Goal: Task Accomplishment & Management: Manage account settings

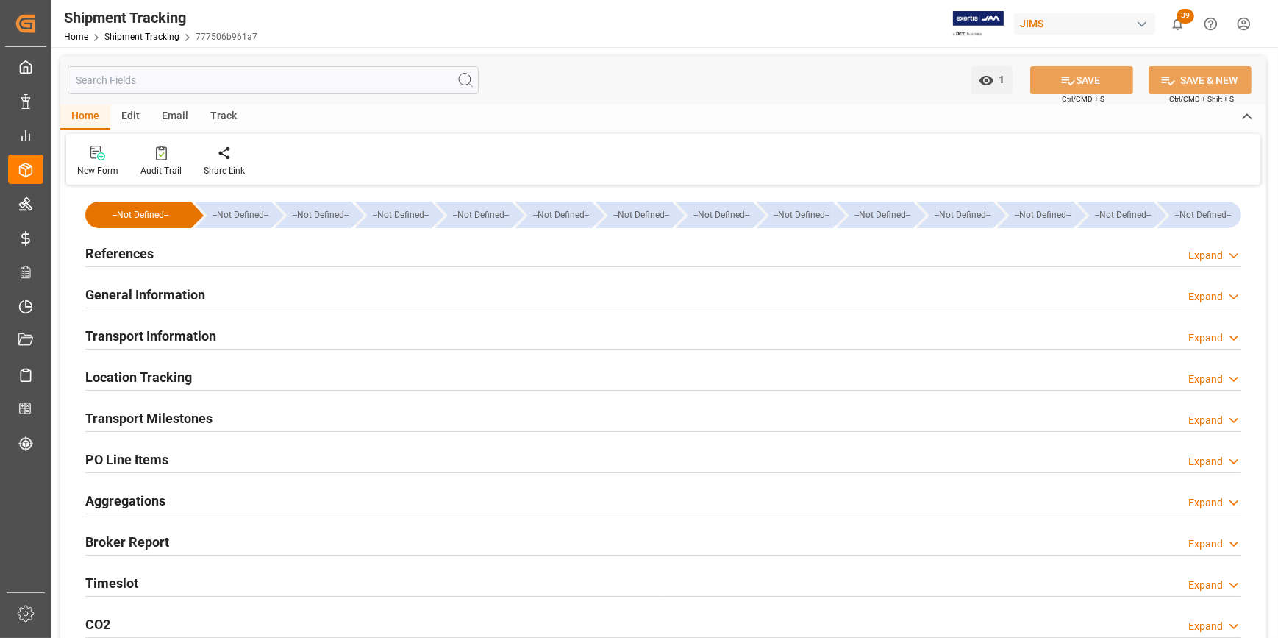
type input "[DATE]"
click at [118, 255] on h2 "References" at bounding box center [119, 253] width 68 height 20
type input "[DATE]"
click at [126, 261] on h2 "References" at bounding box center [119, 253] width 68 height 20
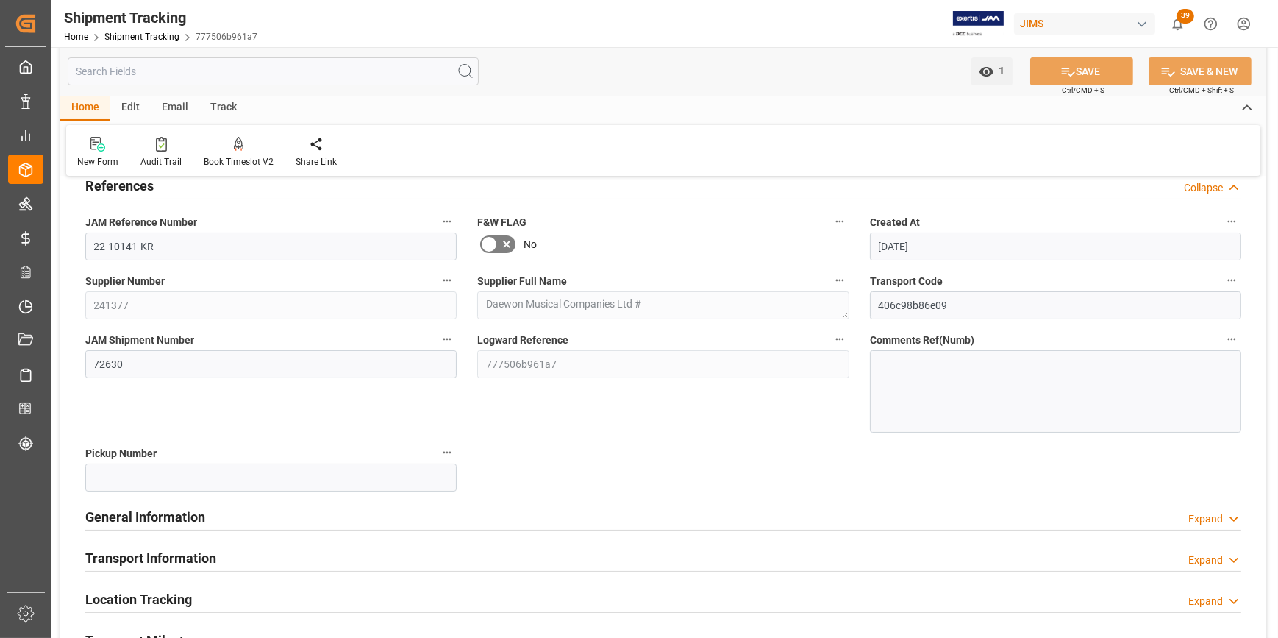
scroll to position [133, 0]
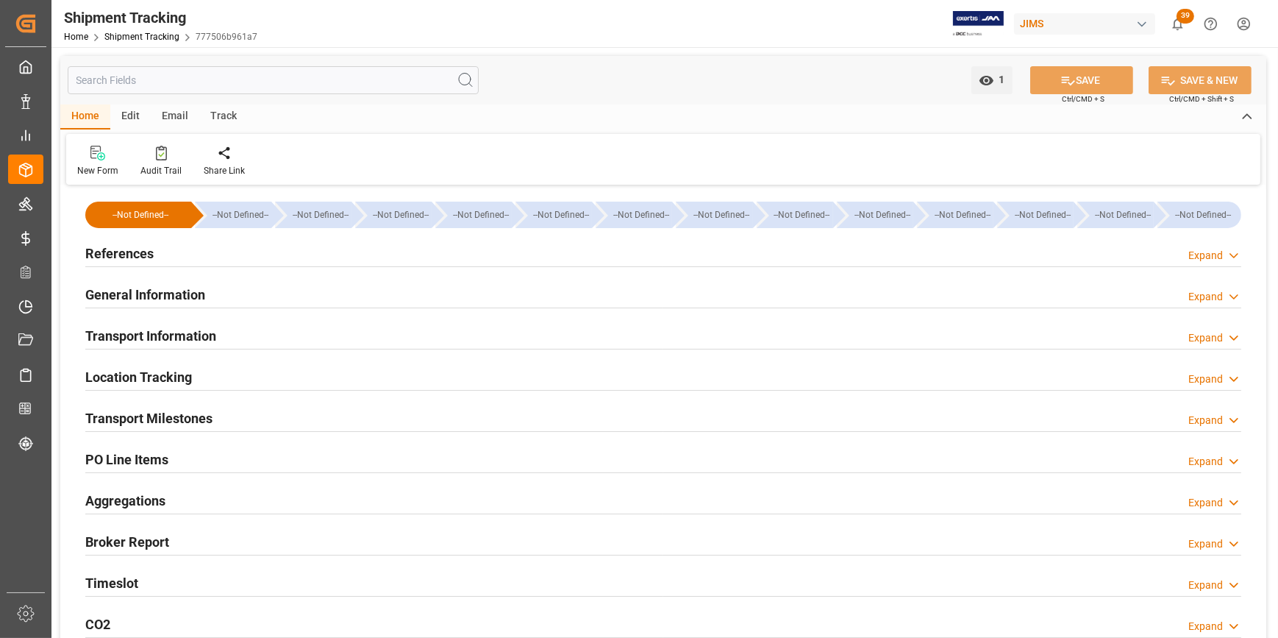
type input "[DATE]"
click at [112, 252] on h2 "References" at bounding box center [119, 253] width 68 height 20
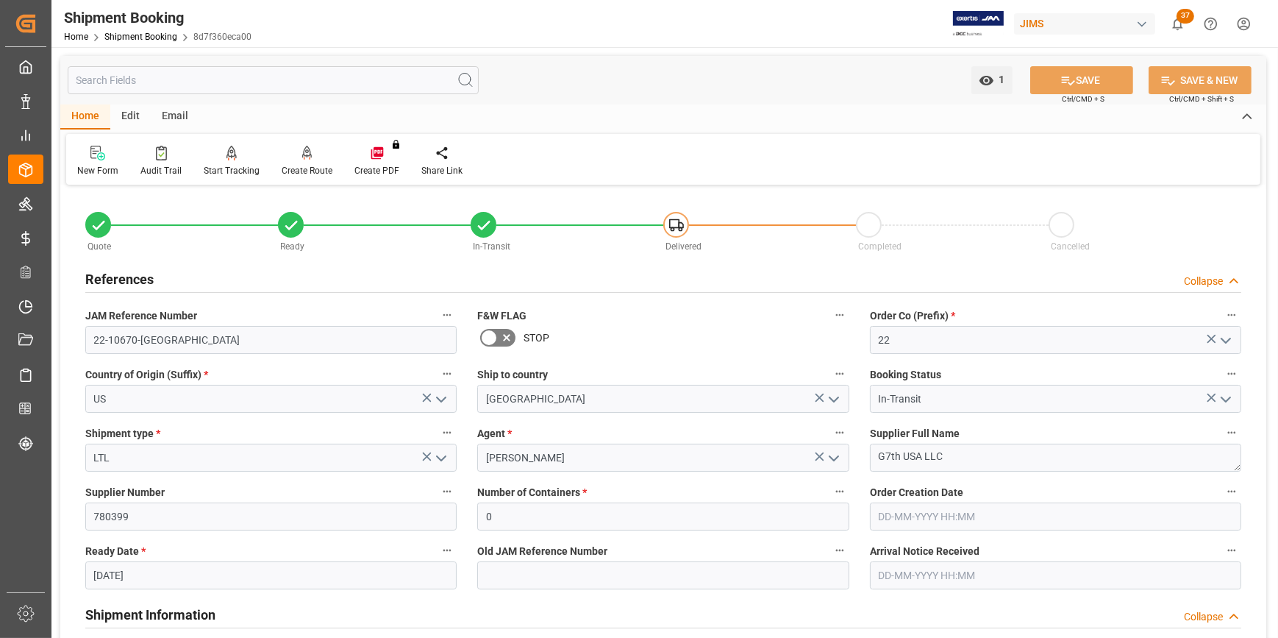
scroll to position [1471, 0]
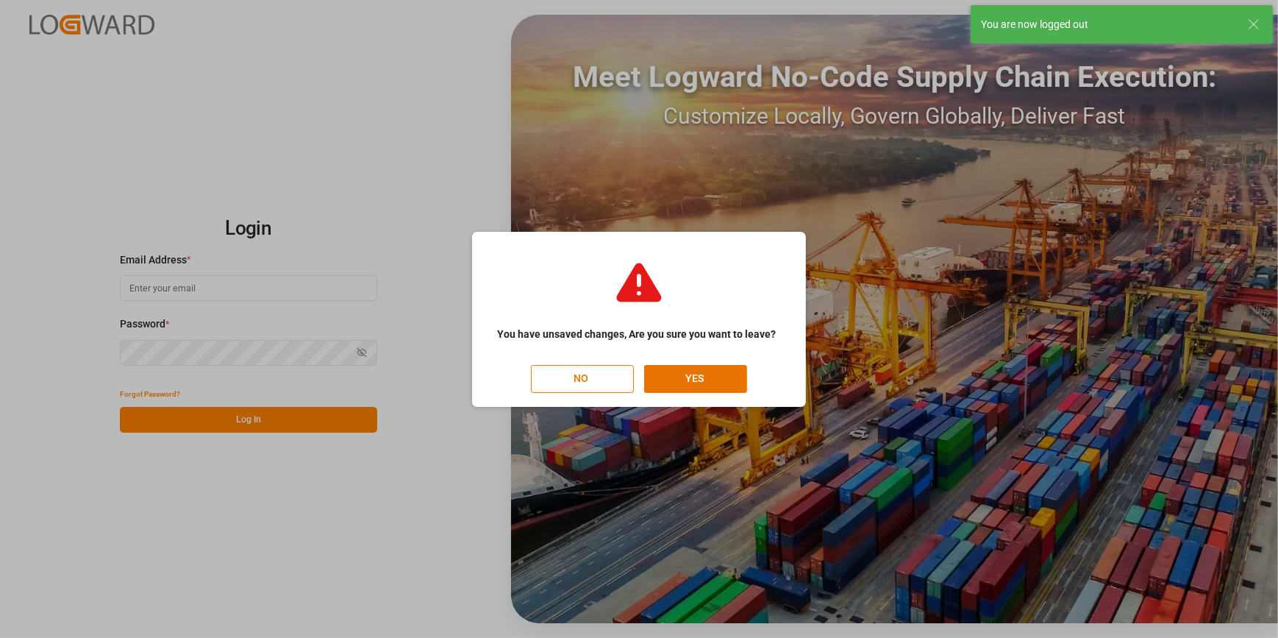
type input "[PERSON_NAME][EMAIL_ADDRESS][PERSON_NAME][DOMAIN_NAME]"
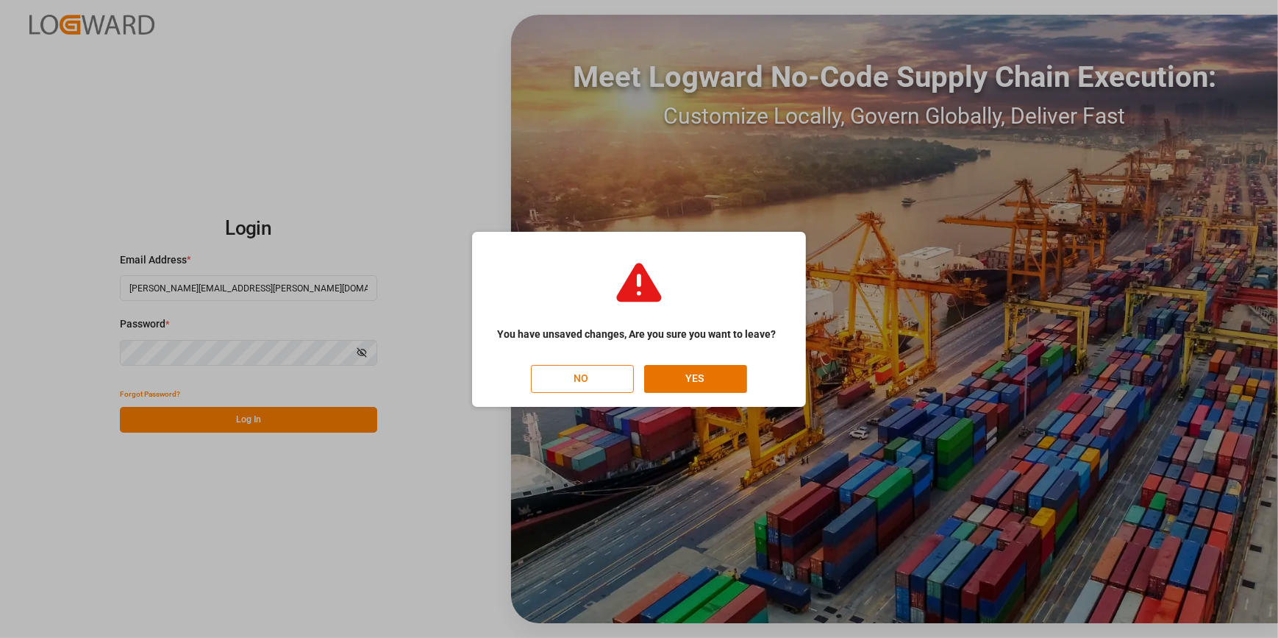
click at [599, 385] on button "NO" at bounding box center [582, 379] width 103 height 28
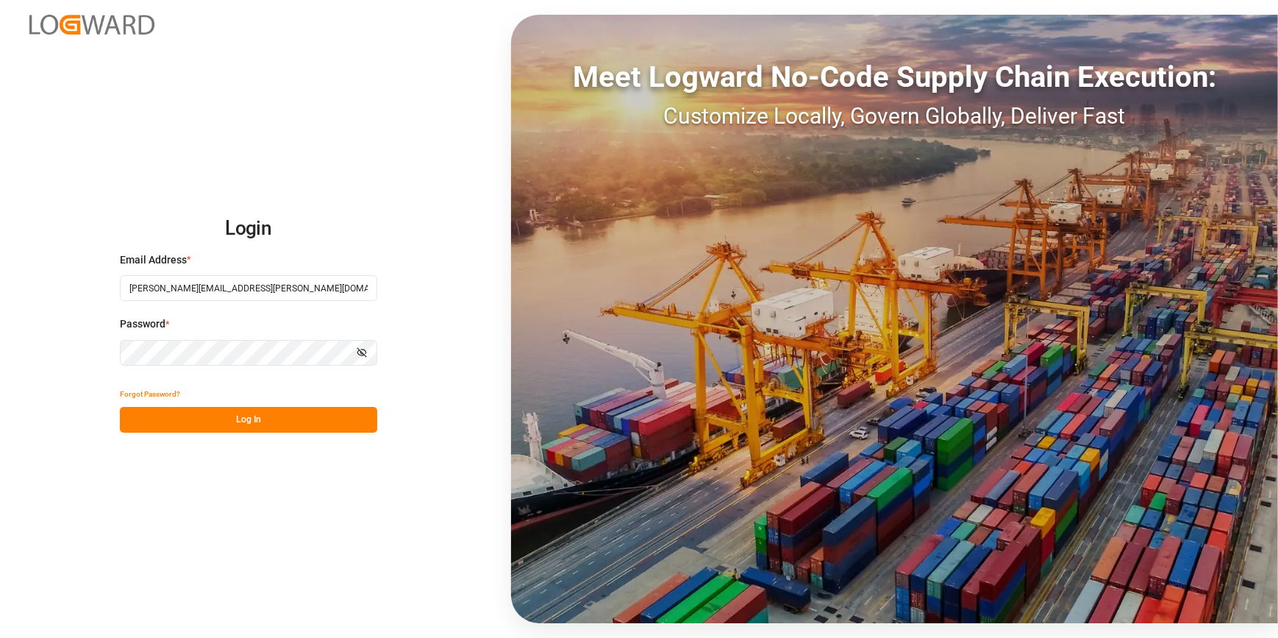
click at [210, 427] on button "Log In" at bounding box center [248, 420] width 257 height 26
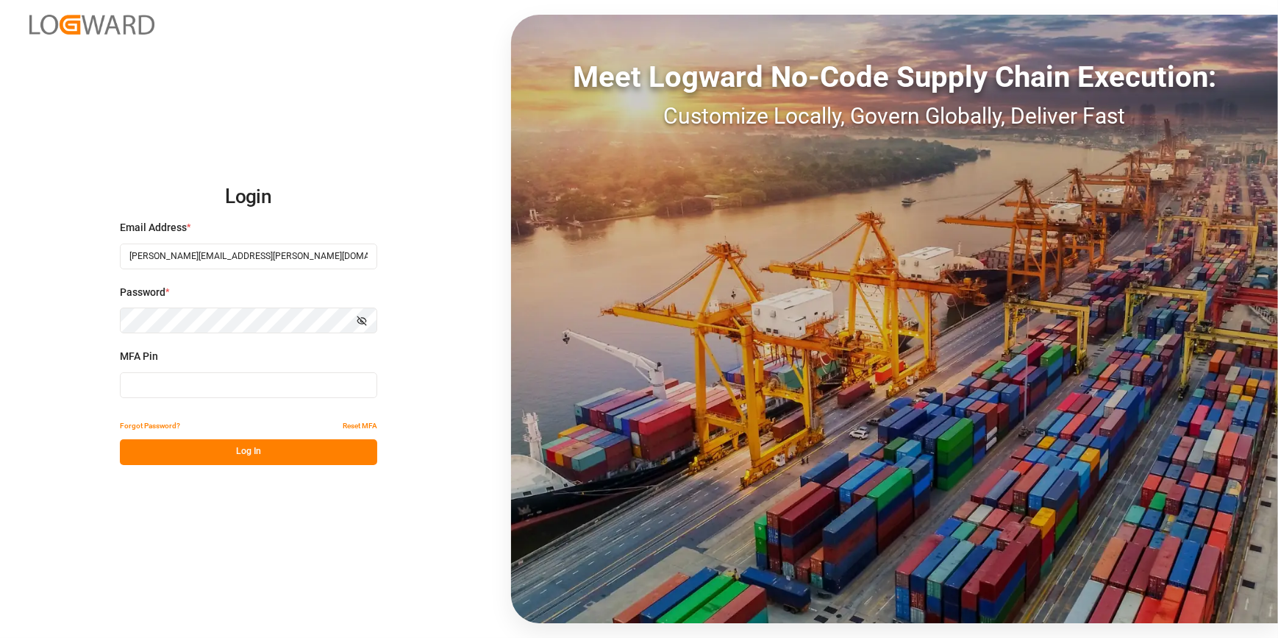
click at [163, 391] on input at bounding box center [248, 385] width 257 height 26
click at [197, 390] on input at bounding box center [248, 385] width 257 height 26
type input "077704"
click at [254, 463] on button "Log In" at bounding box center [248, 452] width 257 height 26
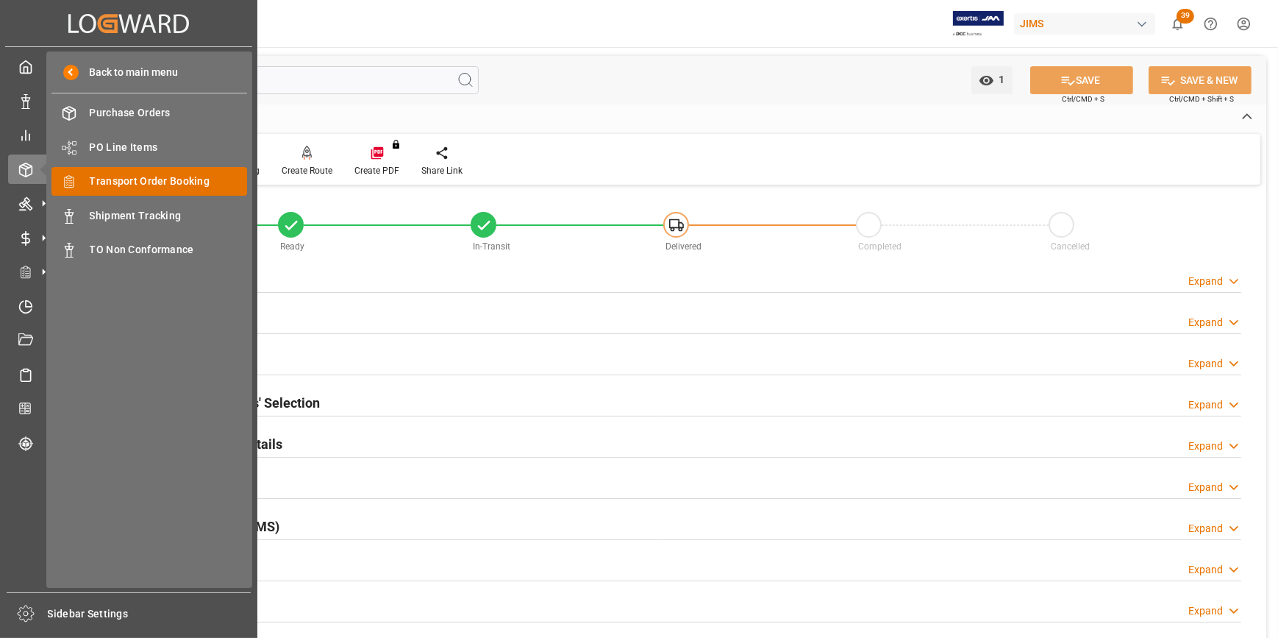
click at [148, 185] on span "Transport Order Booking" at bounding box center [169, 181] width 158 height 15
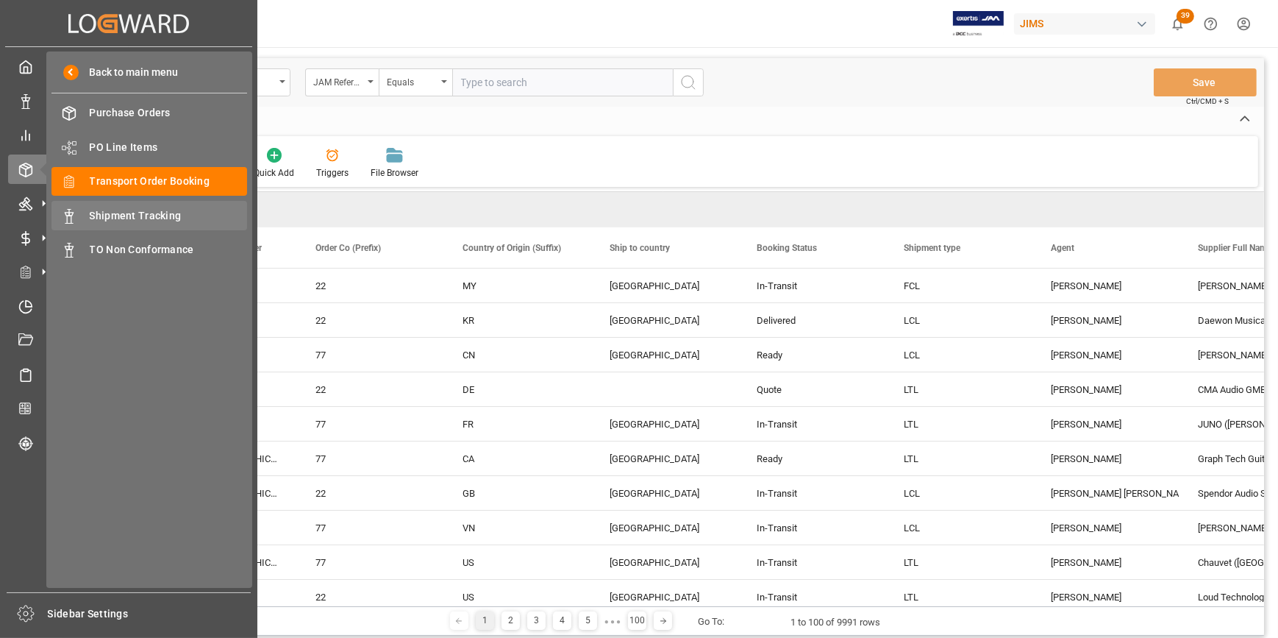
drag, startPoint x: 135, startPoint y: 218, endPoint x: 176, endPoint y: 202, distance: 43.3
click at [135, 218] on span "Shipment Tracking" at bounding box center [169, 215] width 158 height 15
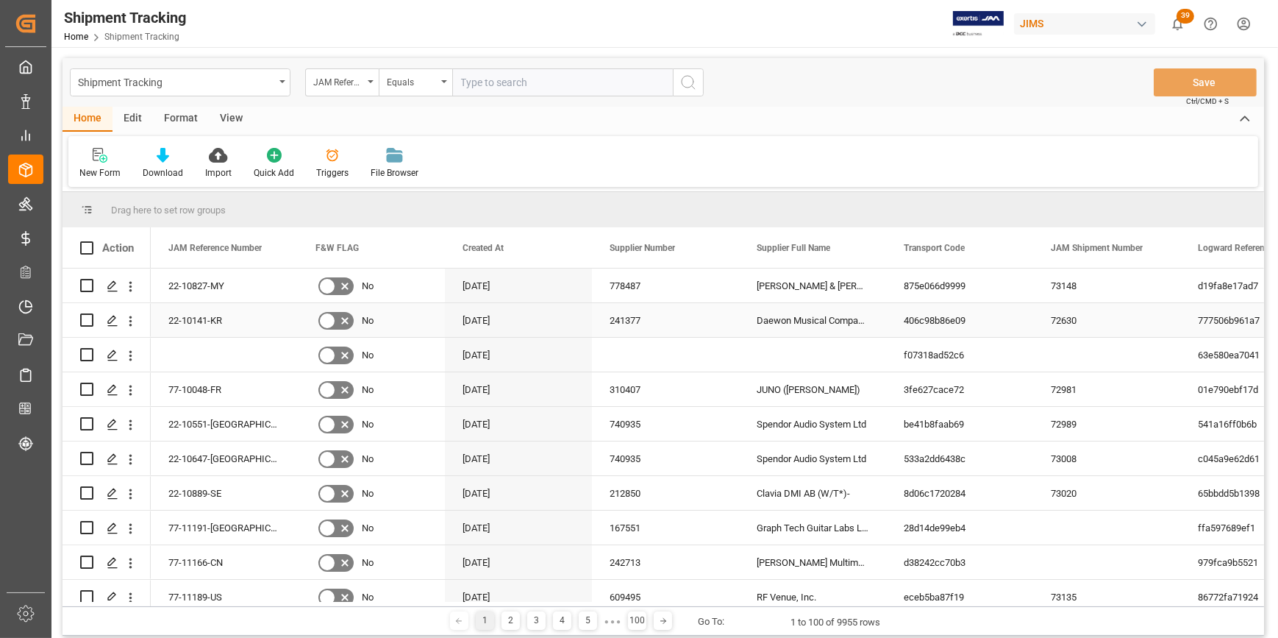
click at [1005, 304] on div "406c98b86e09" at bounding box center [959, 320] width 147 height 34
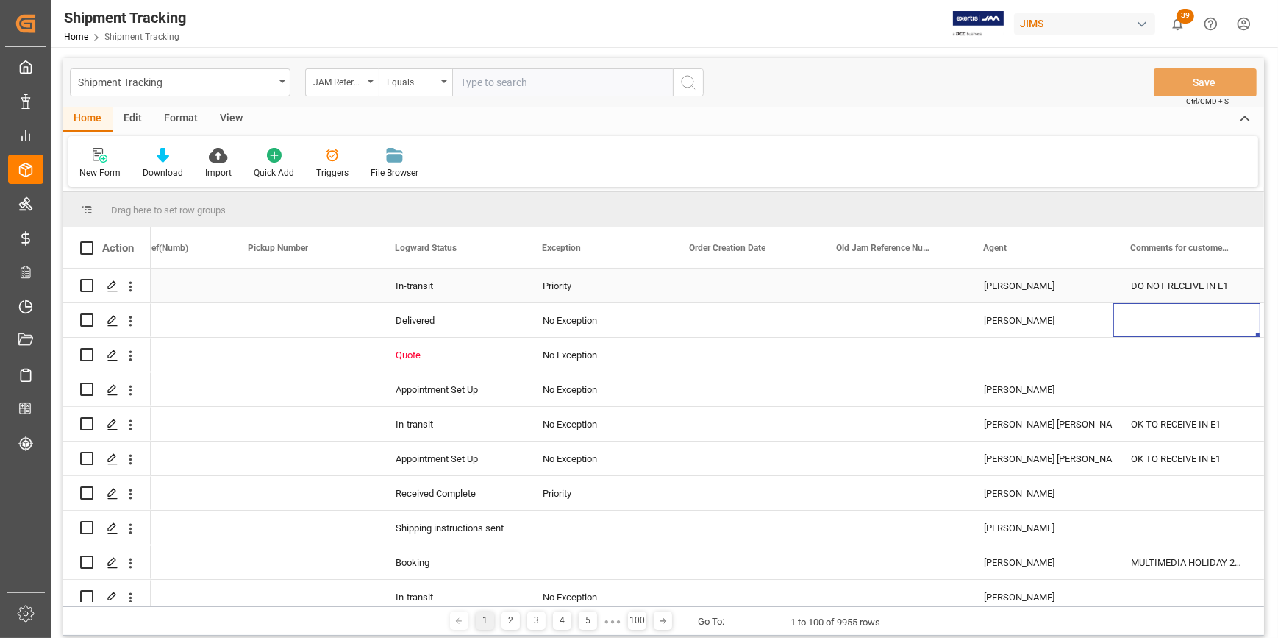
scroll to position [0, 1391]
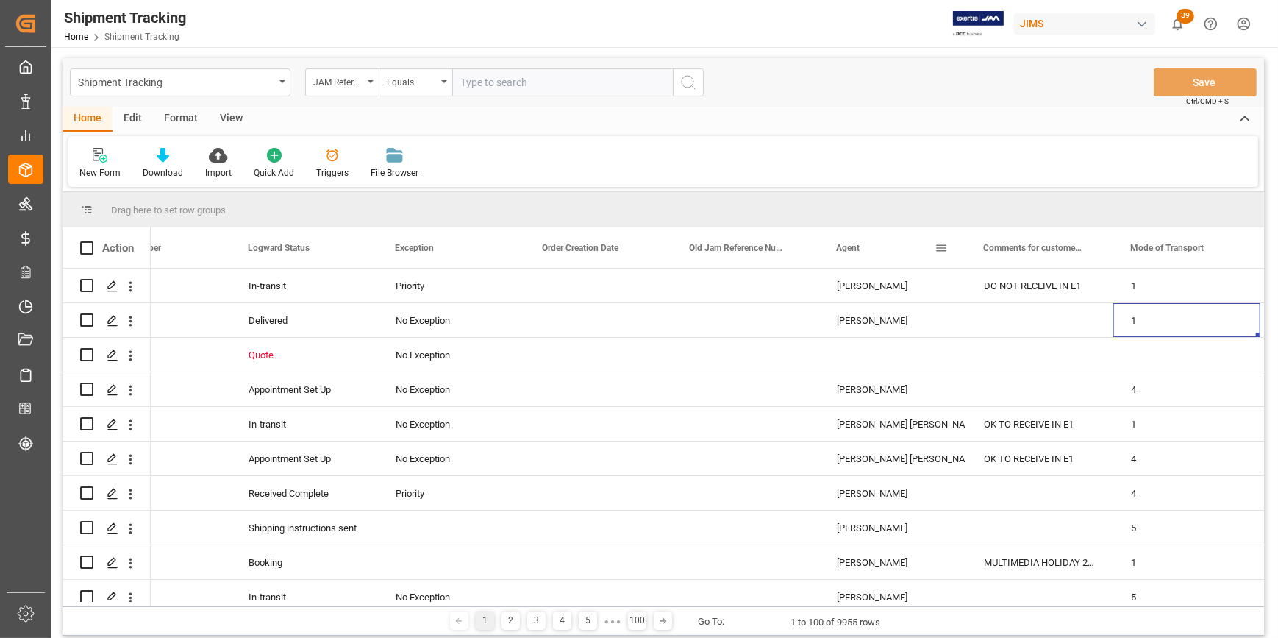
click at [880, 254] on div "Agent" at bounding box center [885, 247] width 99 height 40
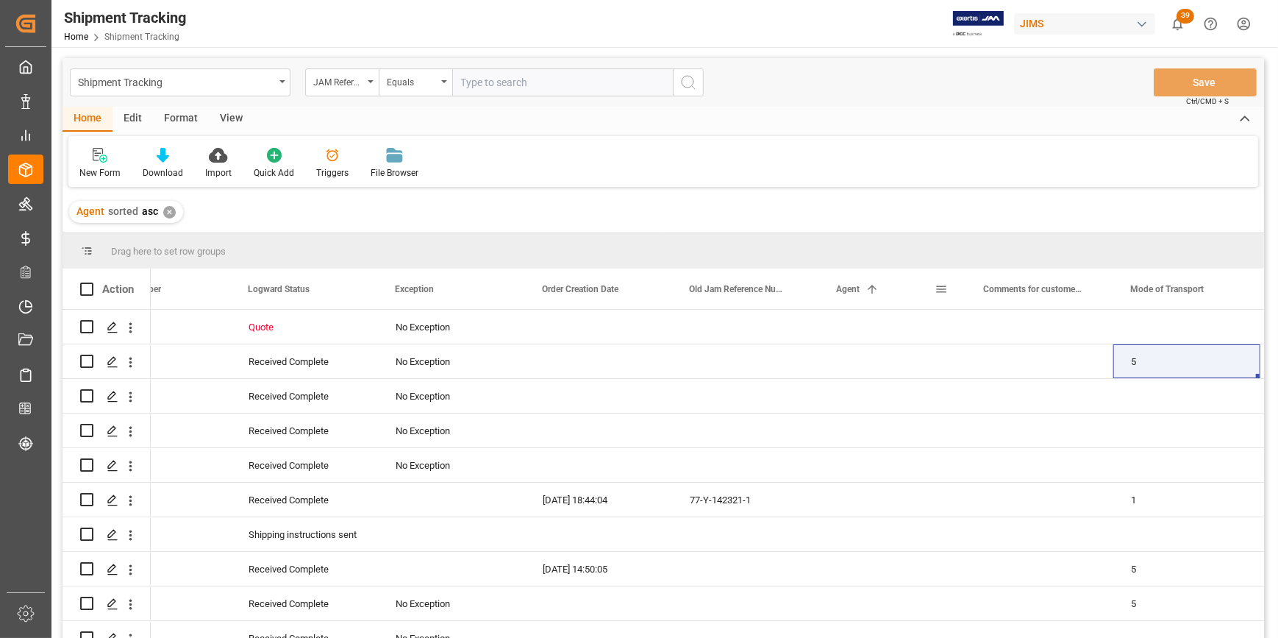
click at [941, 291] on span at bounding box center [941, 288] width 13 height 13
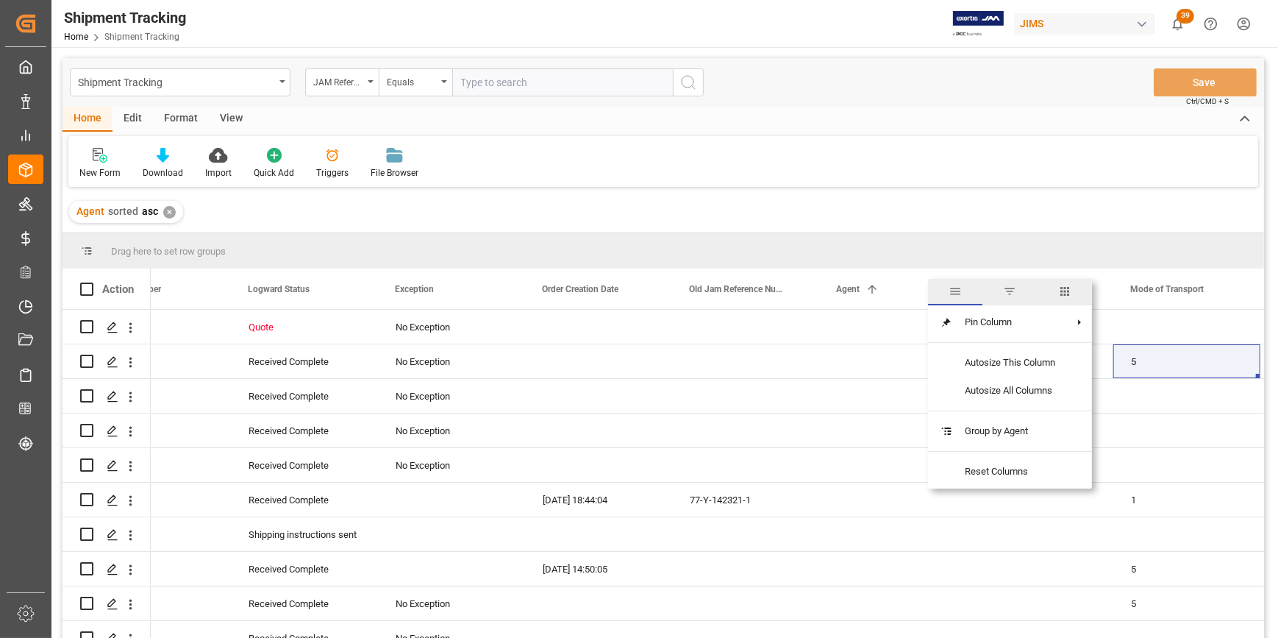
click at [1008, 294] on span "filter" at bounding box center [1009, 291] width 13 height 13
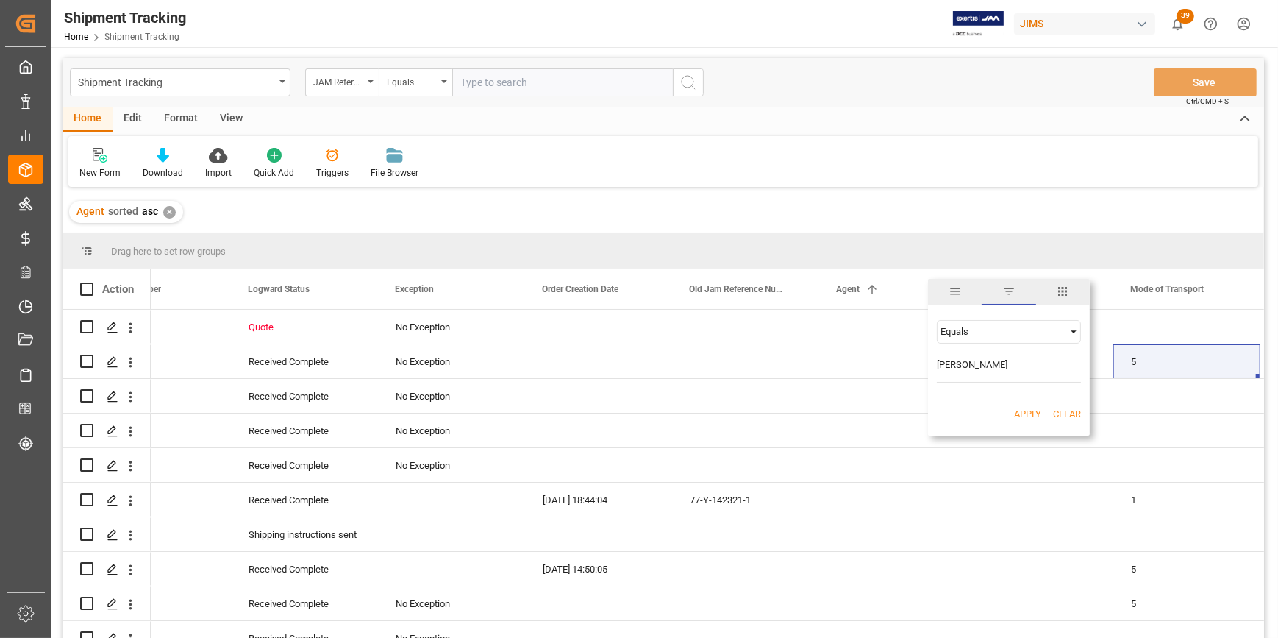
type input "[PERSON_NAME]"
click at [1033, 420] on button "Apply" at bounding box center [1027, 414] width 27 height 15
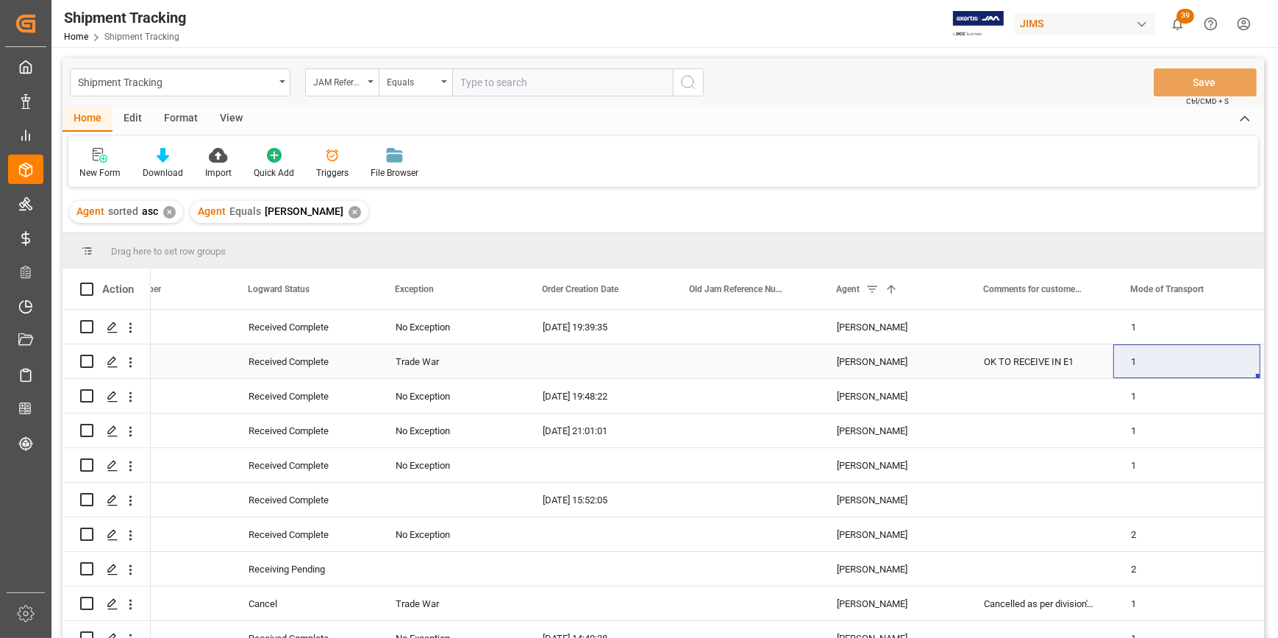
click at [602, 366] on div "Press SPACE to select this row." at bounding box center [598, 361] width 147 height 34
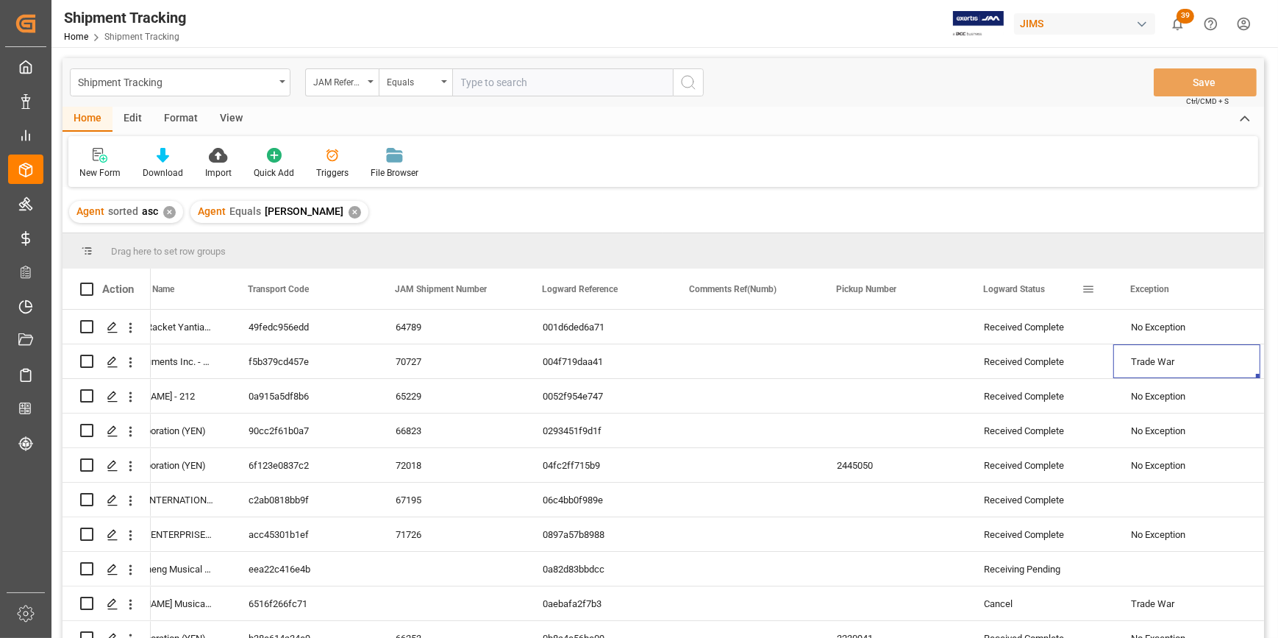
click at [1084, 293] on span at bounding box center [1088, 288] width 13 height 13
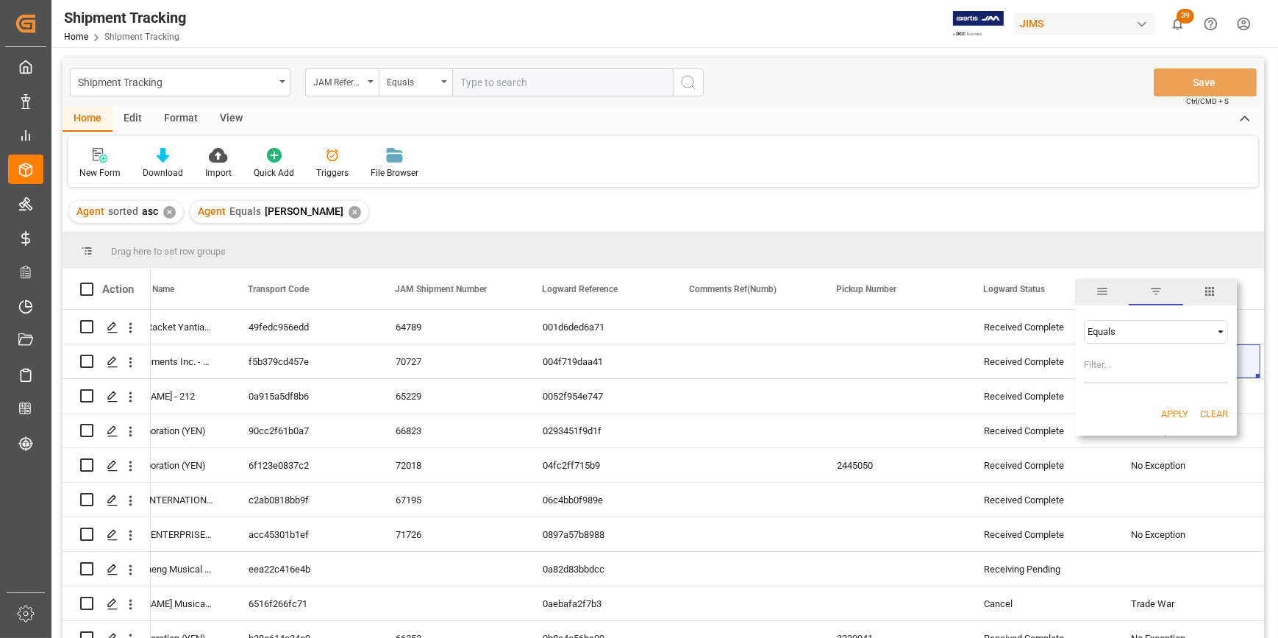
click at [1093, 367] on input "Filter Value" at bounding box center [1156, 368] width 144 height 29
type input "In-transit"
click at [1177, 417] on button "Apply" at bounding box center [1174, 414] width 27 height 15
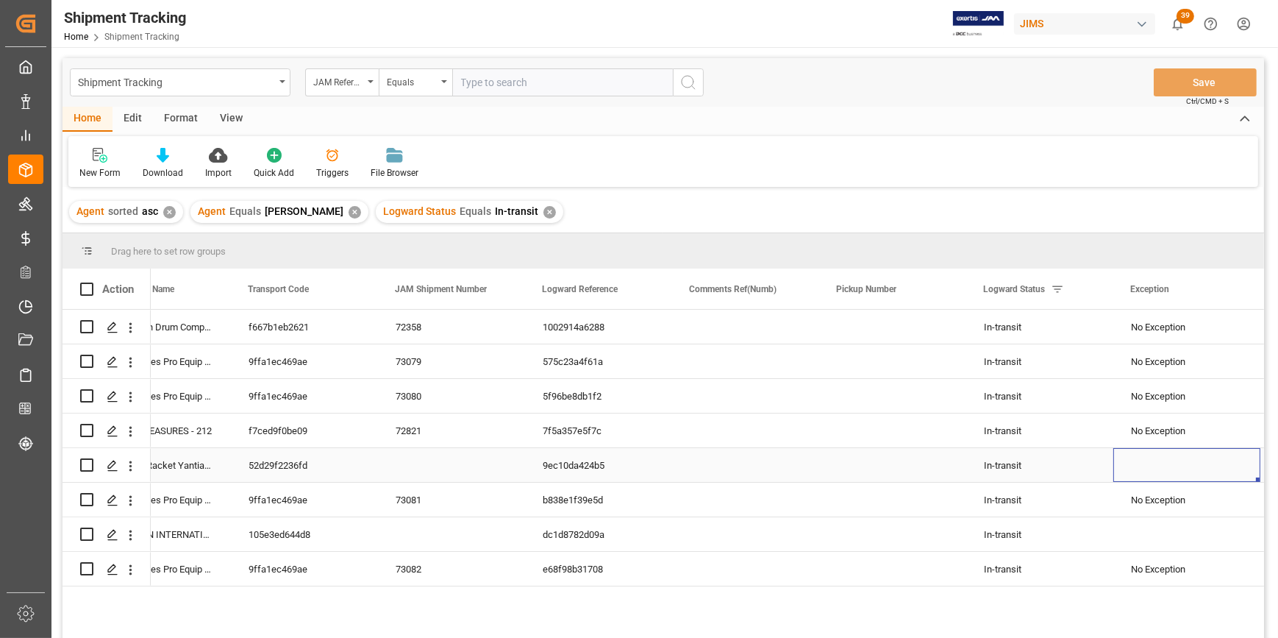
click at [1164, 468] on div "Press SPACE to select this row." at bounding box center [1186, 465] width 147 height 34
click at [1155, 471] on div "Press SPACE to select this row." at bounding box center [1186, 465] width 147 height 34
click at [1152, 472] on input "Press SPACE to select this row." at bounding box center [1187, 474] width 124 height 28
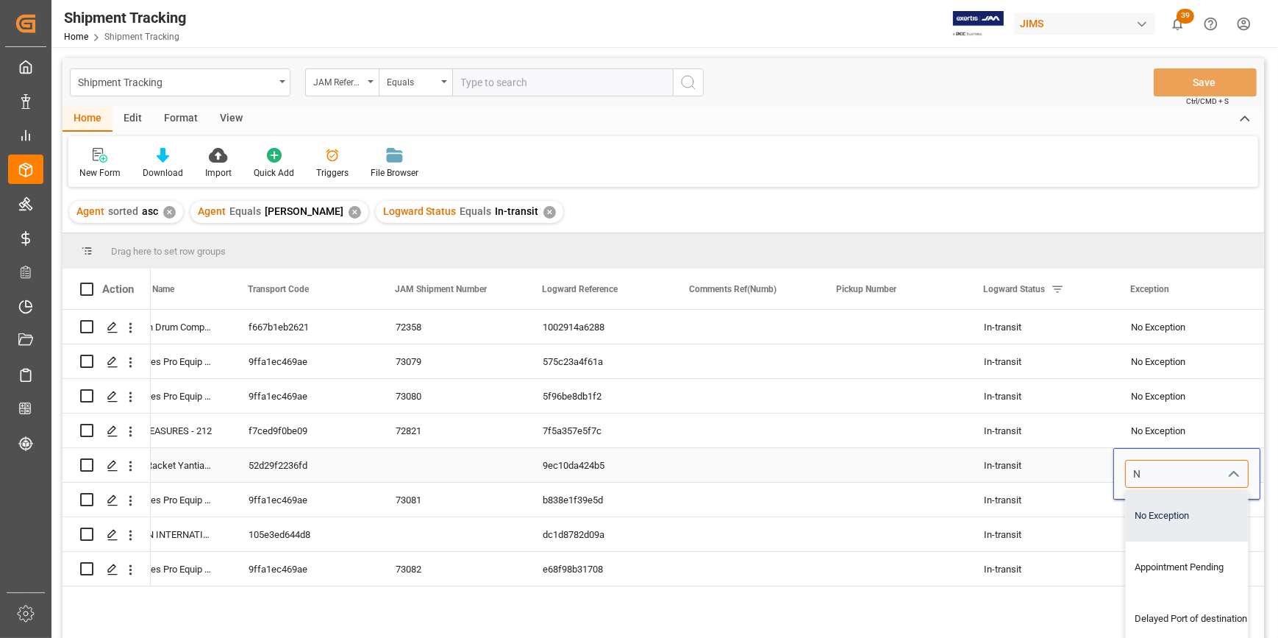
click at [1144, 516] on div "No Exception" at bounding box center [1196, 515] width 141 height 51
type input "No Exception"
drag, startPoint x: 1200, startPoint y: 477, endPoint x: 1119, endPoint y: 467, distance: 80.7
click at [1119, 467] on div "No Exception" at bounding box center [1187, 474] width 146 height 28
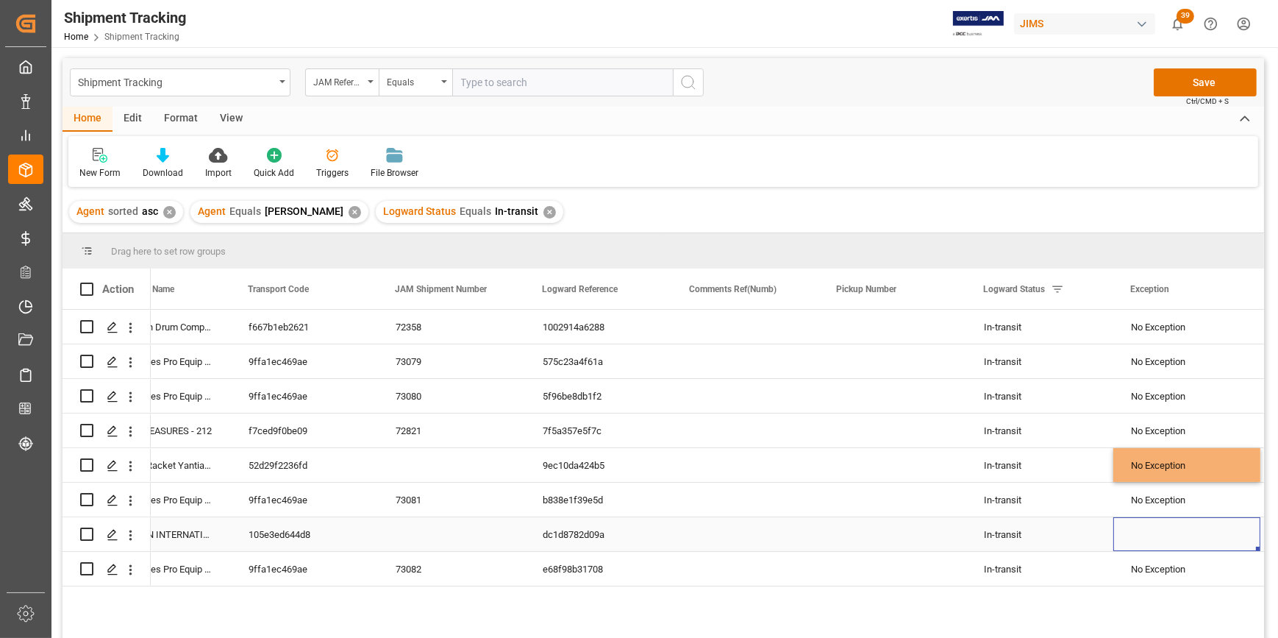
click at [1160, 534] on div "Press SPACE to select this row." at bounding box center [1186, 534] width 147 height 34
click at [1161, 538] on div "Press SPACE to select this row." at bounding box center [1186, 534] width 147 height 34
click at [1158, 541] on input "Press SPACE to select this row." at bounding box center [1187, 543] width 124 height 28
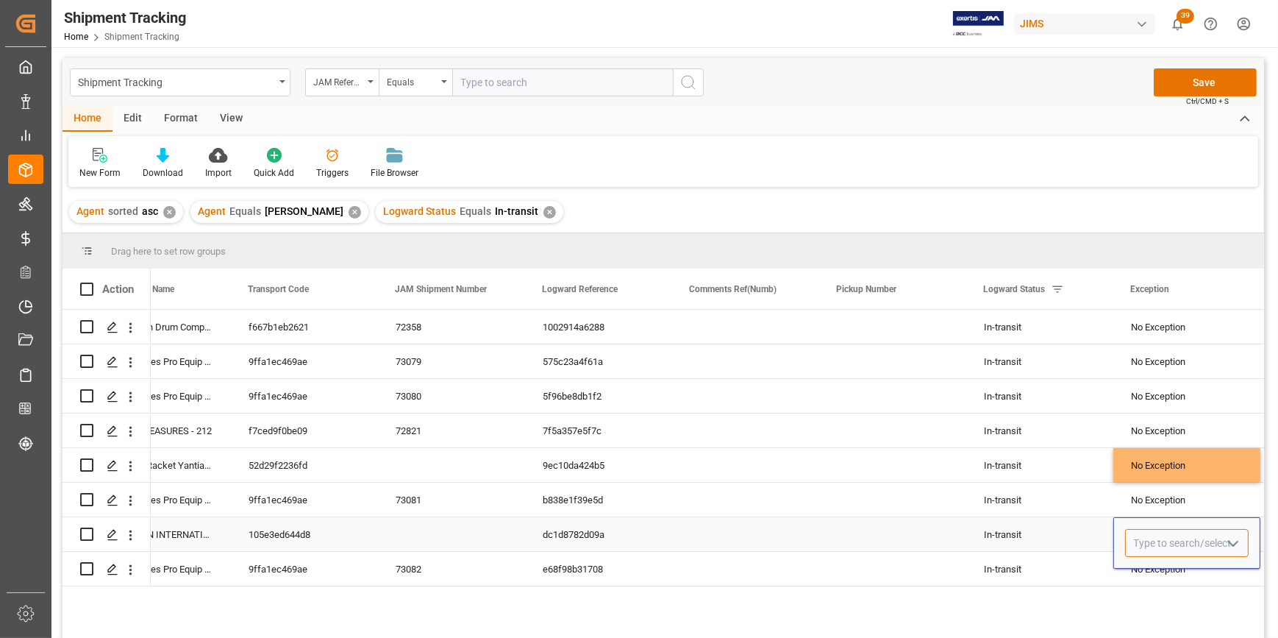
paste input "No Exception"
type input "No Exception"
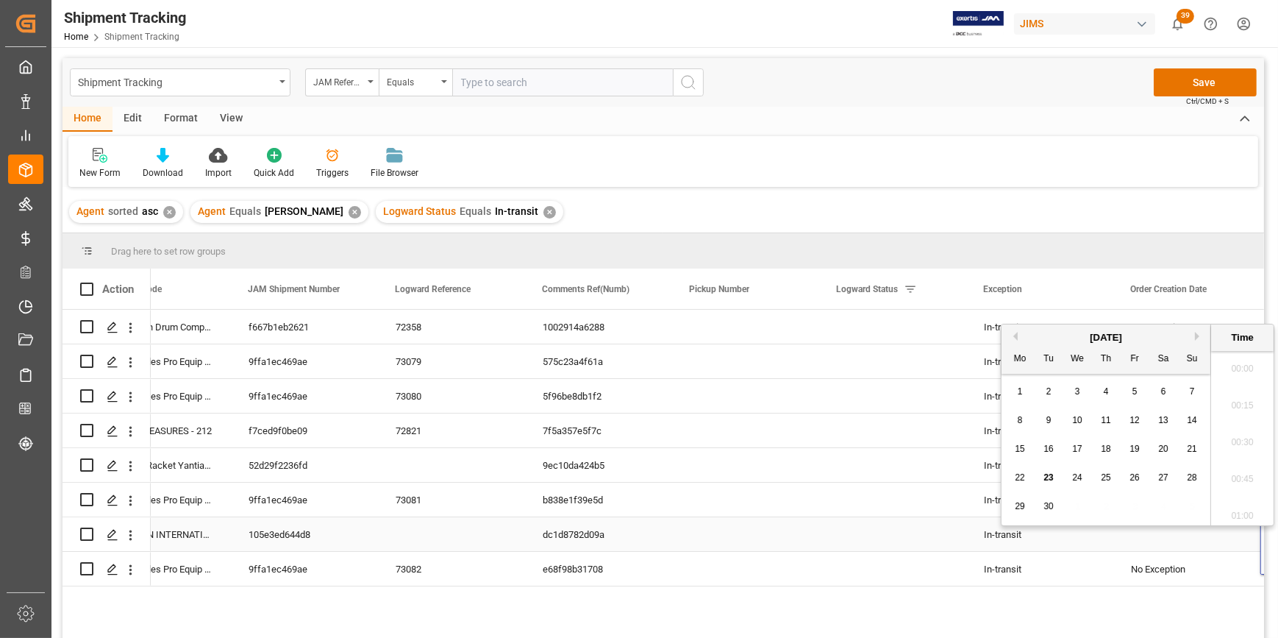
scroll to position [1990, 0]
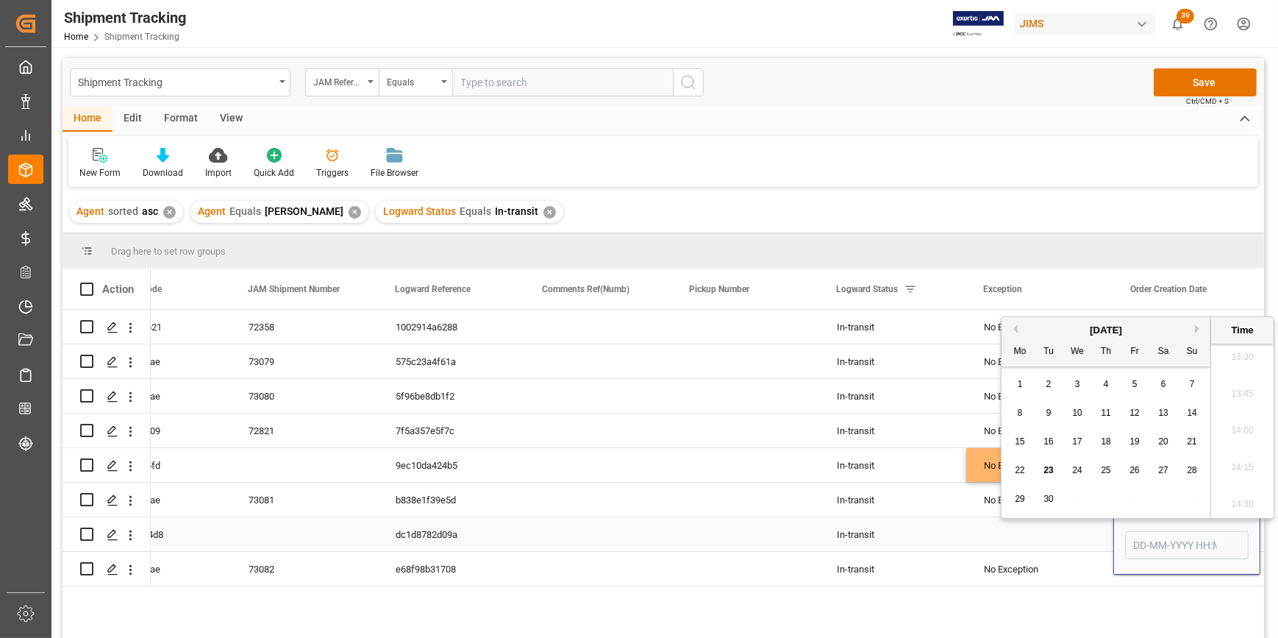
click at [1148, 540] on input "Press SPACE to select this row." at bounding box center [1187, 545] width 124 height 28
type input "No Exception"
click at [1077, 535] on div "Press SPACE to select this row." at bounding box center [1039, 534] width 147 height 34
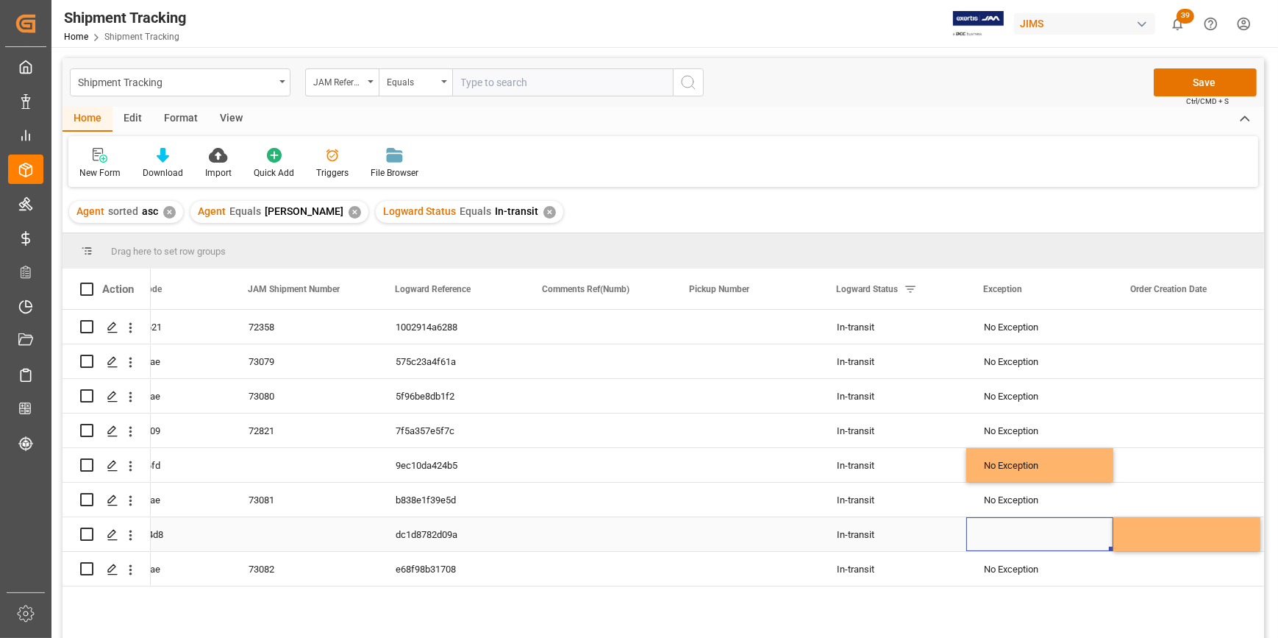
click at [1041, 535] on div "Press SPACE to select this row." at bounding box center [1039, 534] width 147 height 34
click at [1145, 535] on div "Press SPACE to select this row." at bounding box center [1186, 534] width 147 height 34
click at [1008, 540] on div "Press SPACE to select this row." at bounding box center [1039, 534] width 147 height 34
click at [999, 535] on div "Press SPACE to select this row." at bounding box center [1039, 534] width 147 height 34
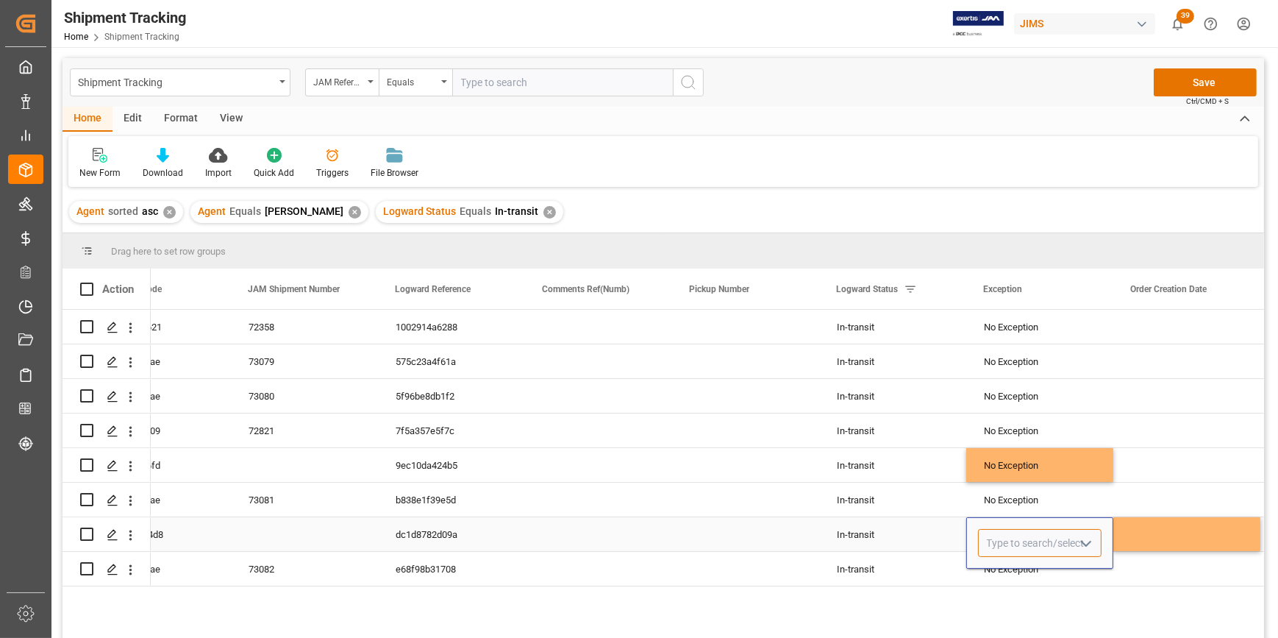
click at [999, 539] on input "Press SPACE to select this row." at bounding box center [1040, 543] width 124 height 28
paste input "No Exception"
type input "No Exception"
click at [1042, 582] on div "No Exception" at bounding box center [1040, 584] width 122 height 51
click at [1094, 502] on div "No Exception" at bounding box center [1040, 500] width 112 height 34
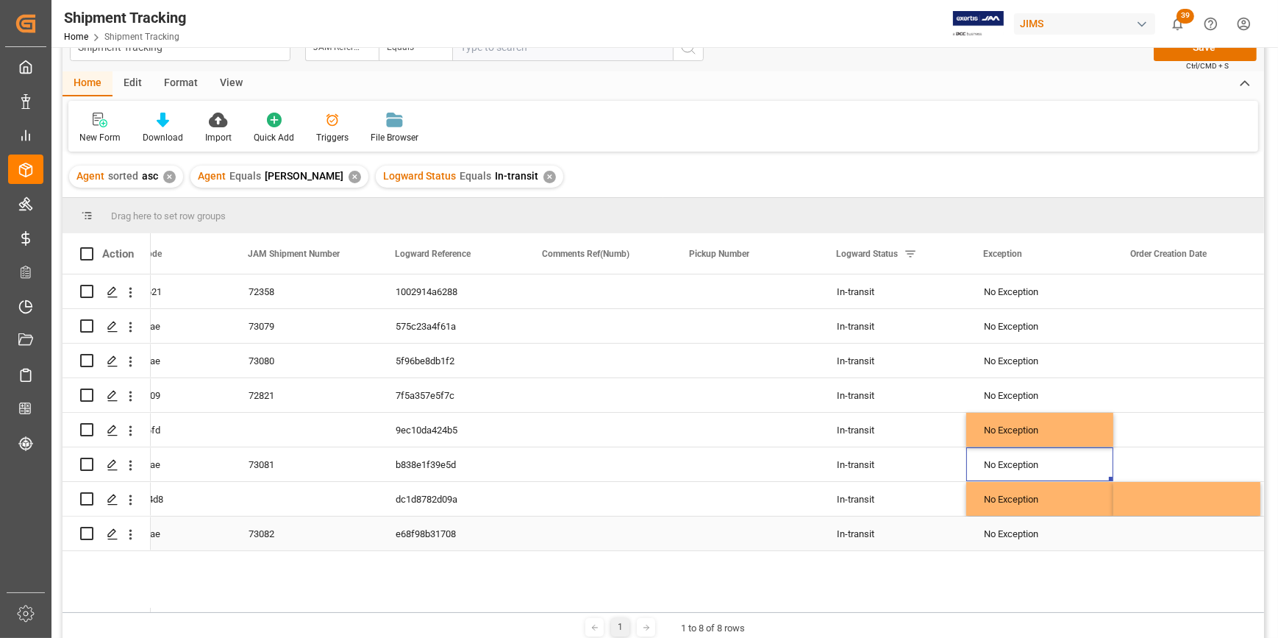
scroll to position [66, 0]
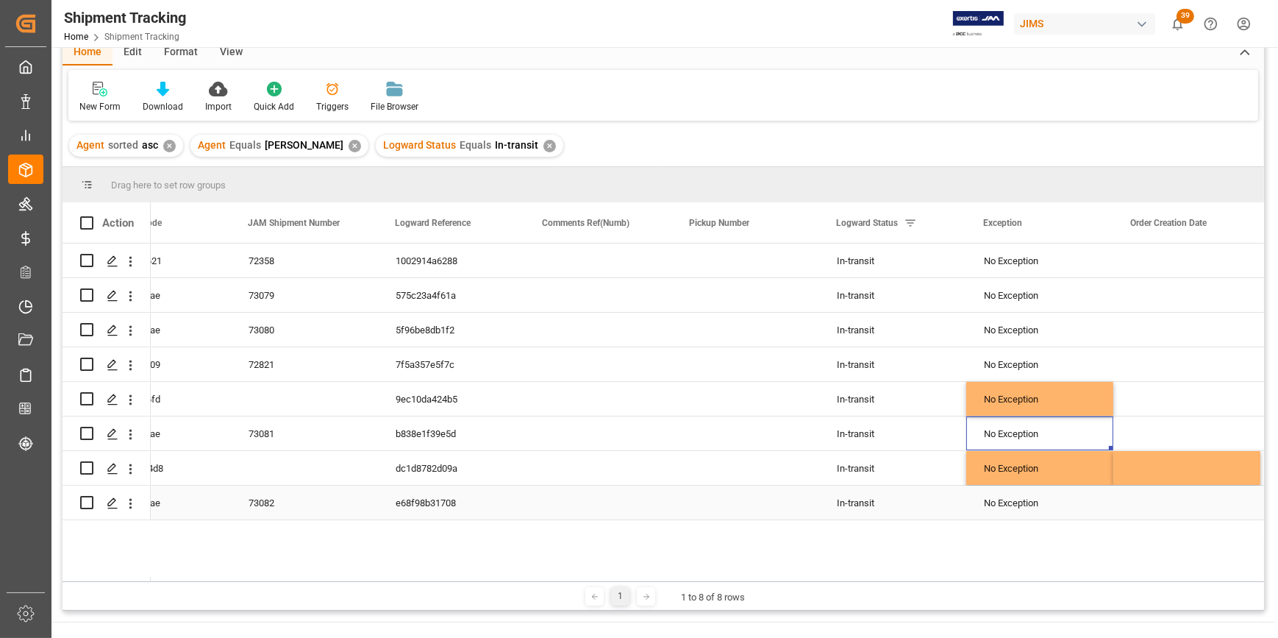
click at [1087, 512] on div "No Exception" at bounding box center [1040, 503] width 112 height 34
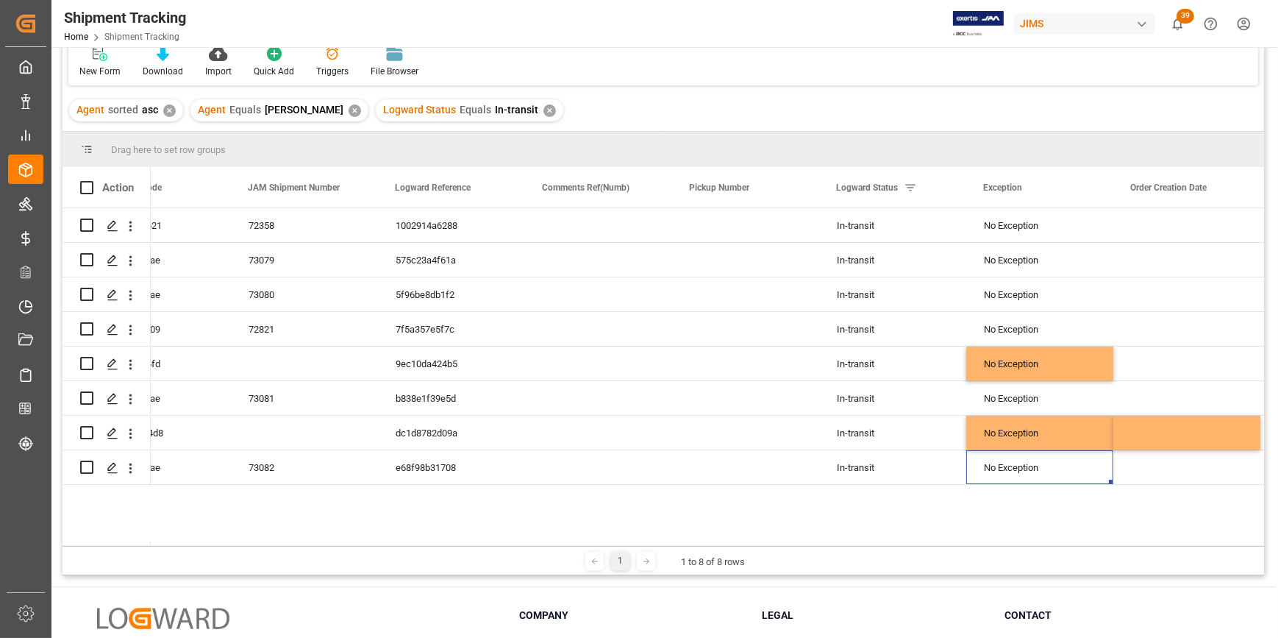
scroll to position [133, 0]
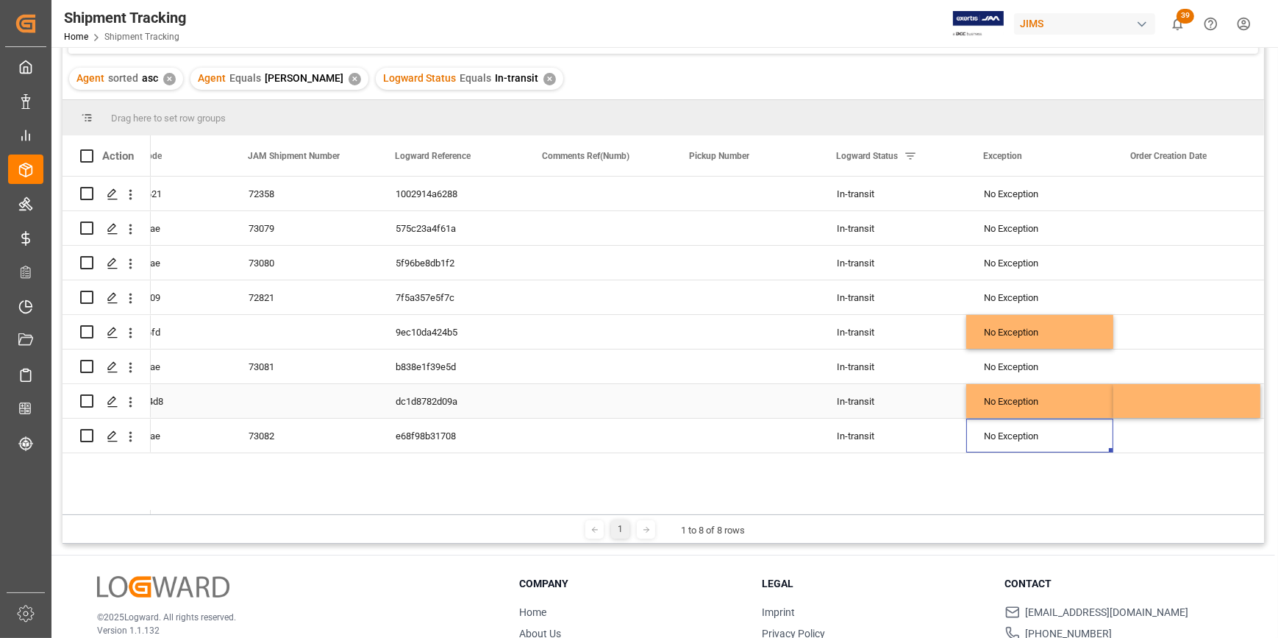
click at [1147, 396] on div "Press SPACE to select this row." at bounding box center [1186, 401] width 147 height 34
click at [1153, 400] on div "Press SPACE to select this row." at bounding box center [1186, 401] width 147 height 34
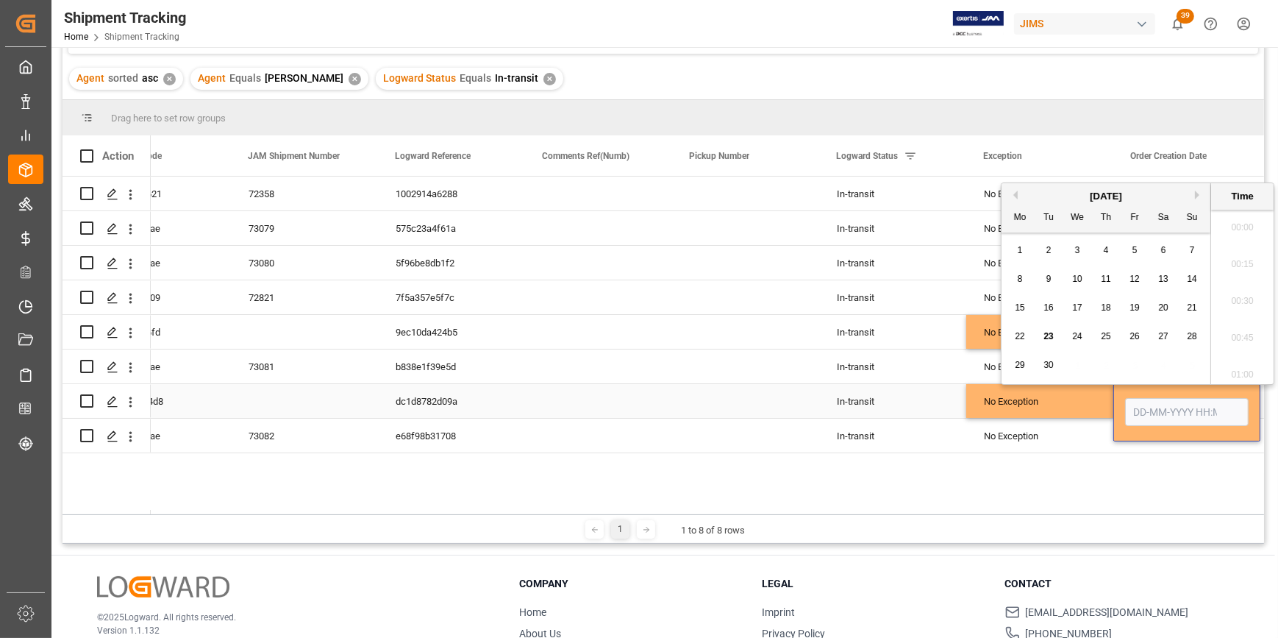
scroll to position [1990, 0]
click at [1097, 480] on div "Great British Drum Company Ltd f667b1eb2621 72358 1002914a6288 In-transit No Ex…" at bounding box center [707, 346] width 1113 height 338
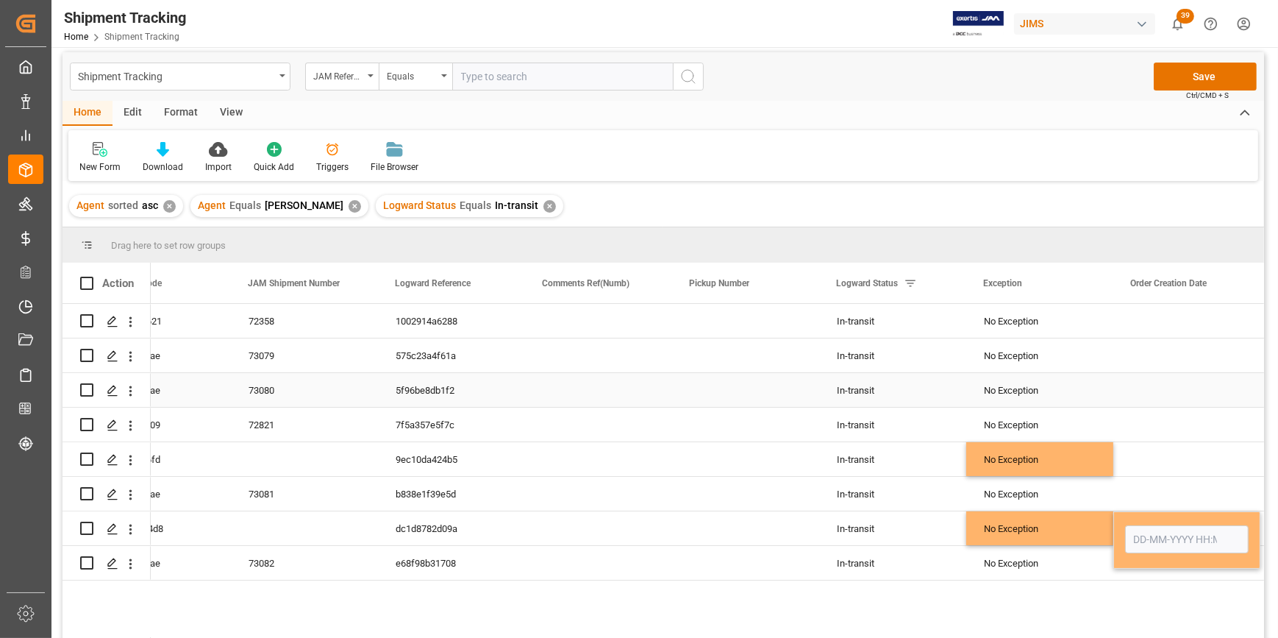
scroll to position [0, 0]
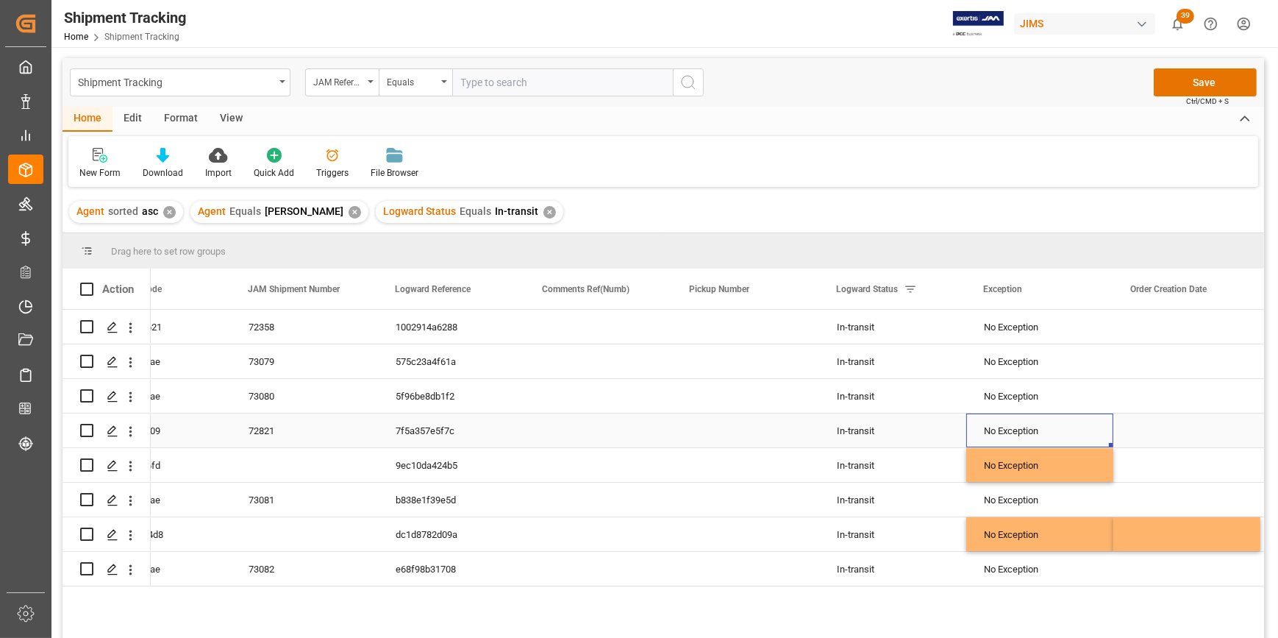
click at [1066, 424] on div "No Exception" at bounding box center [1040, 431] width 112 height 34
click at [1167, 90] on button "Save" at bounding box center [1205, 82] width 103 height 28
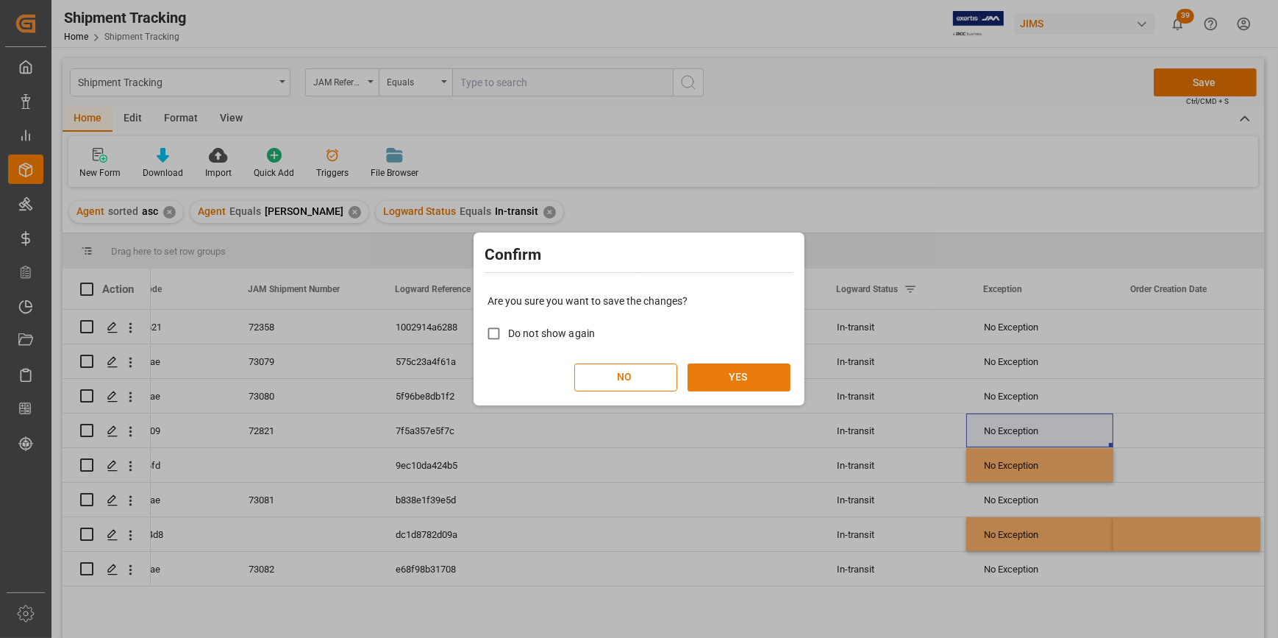
click at [755, 376] on button "YES" at bounding box center [739, 377] width 103 height 28
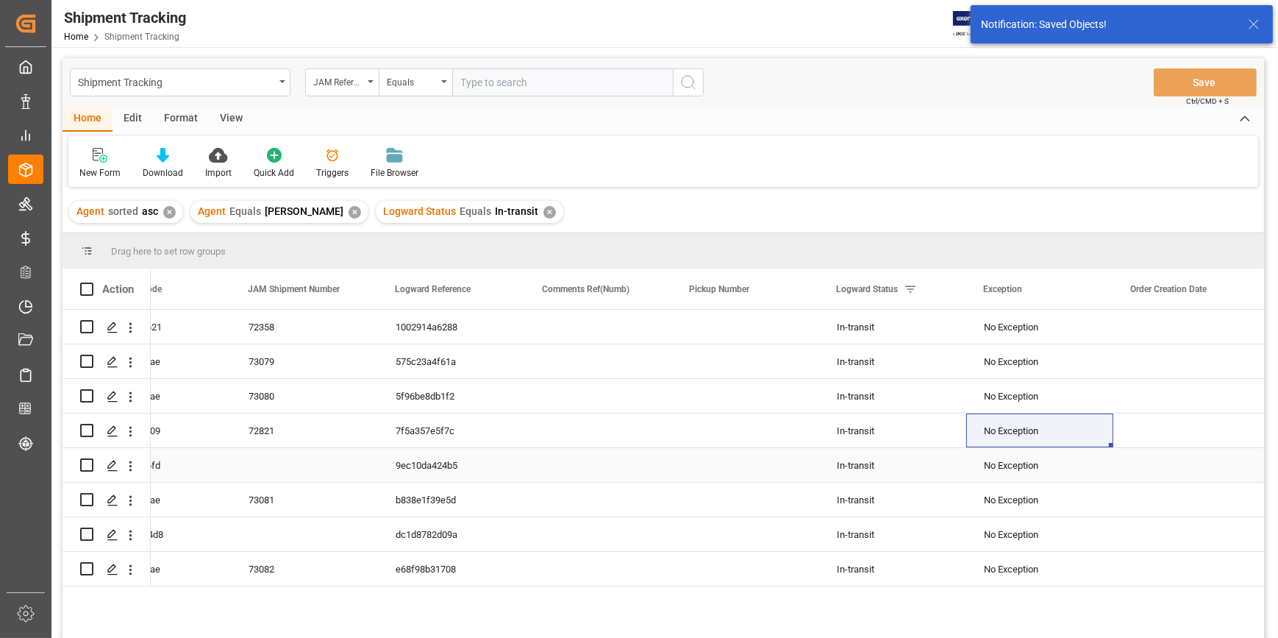
click at [278, 467] on div "Press SPACE to select this row." at bounding box center [304, 465] width 147 height 34
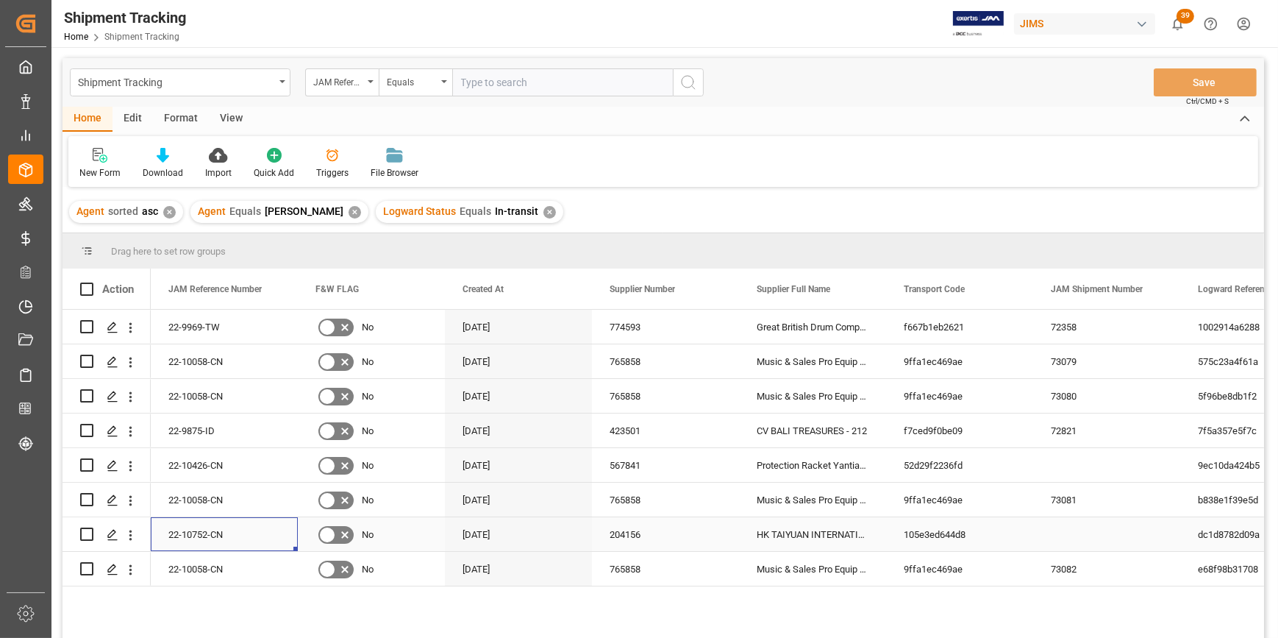
click at [192, 537] on div "22-10752-CN" at bounding box center [224, 534] width 147 height 34
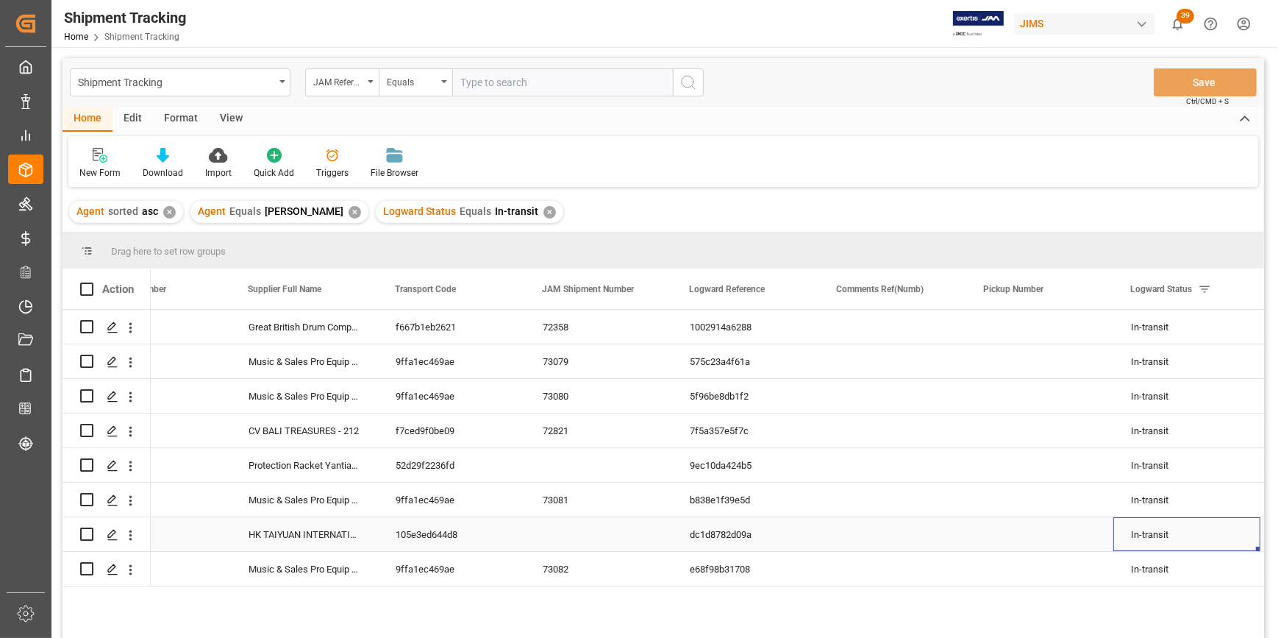
click at [294, 530] on div "HK TAIYUAN INTERNATIONAL MUSIC INSTRUMEN" at bounding box center [304, 534] width 147 height 34
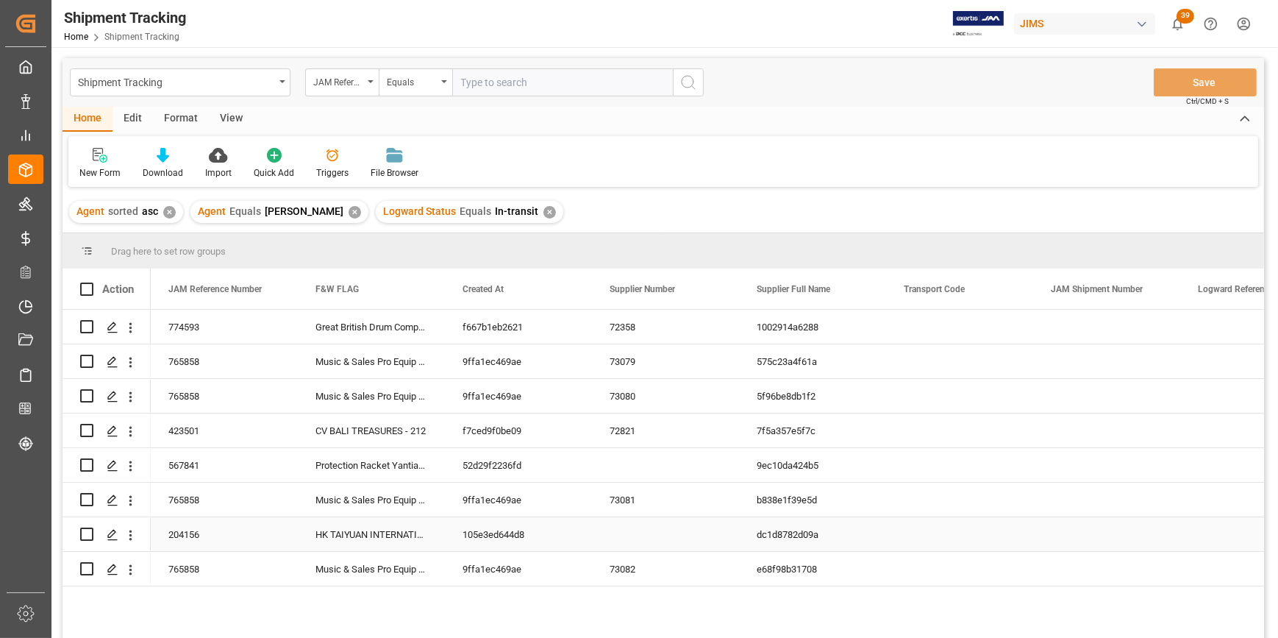
scroll to position [0, 0]
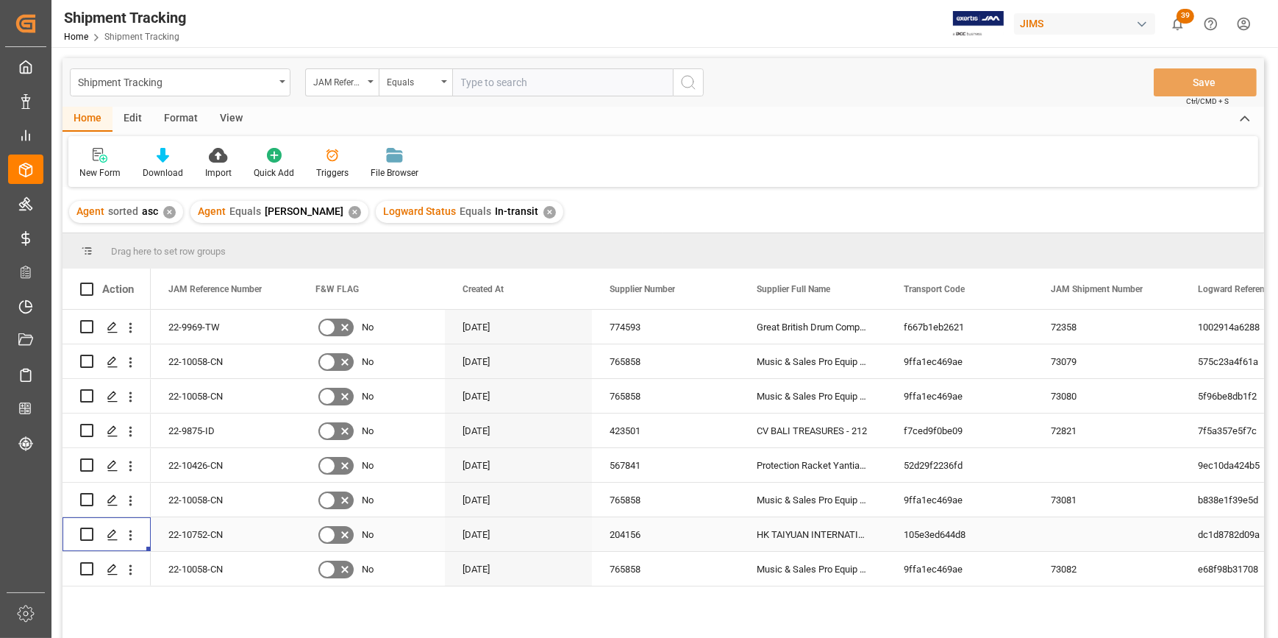
click at [195, 530] on div "22-10752-CN" at bounding box center [224, 534] width 147 height 34
click at [188, 544] on input "22-10752-CN" at bounding box center [225, 543] width 124 height 28
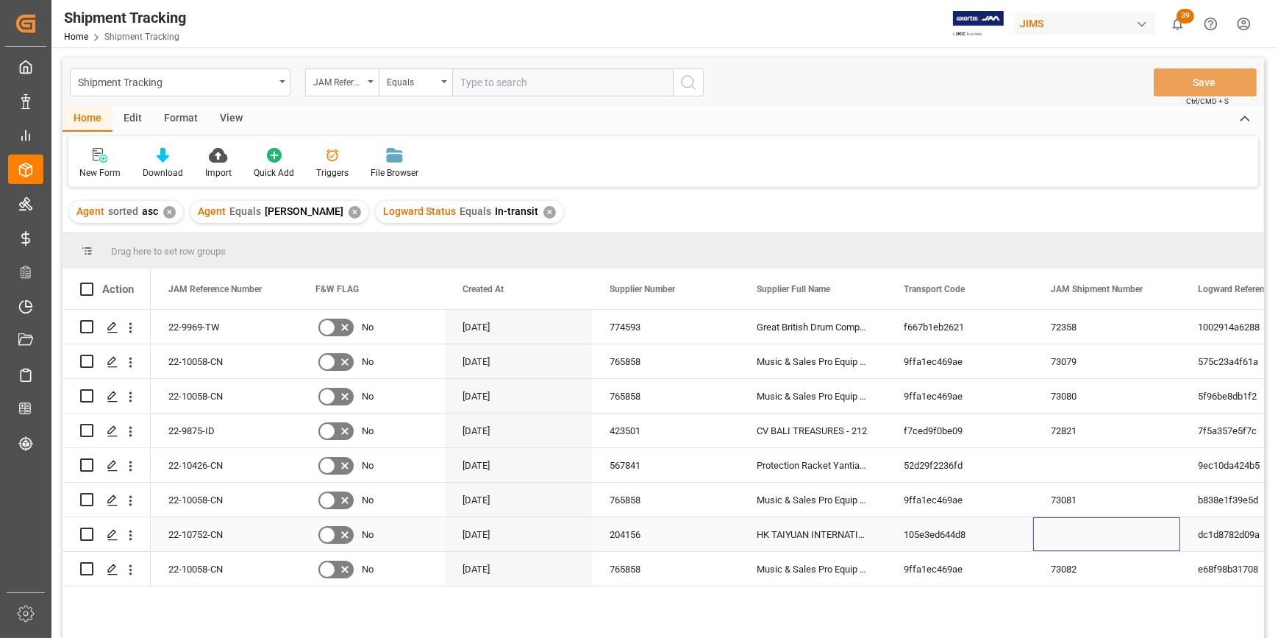
click at [1048, 537] on div "Press SPACE to select this row." at bounding box center [1106, 534] width 147 height 34
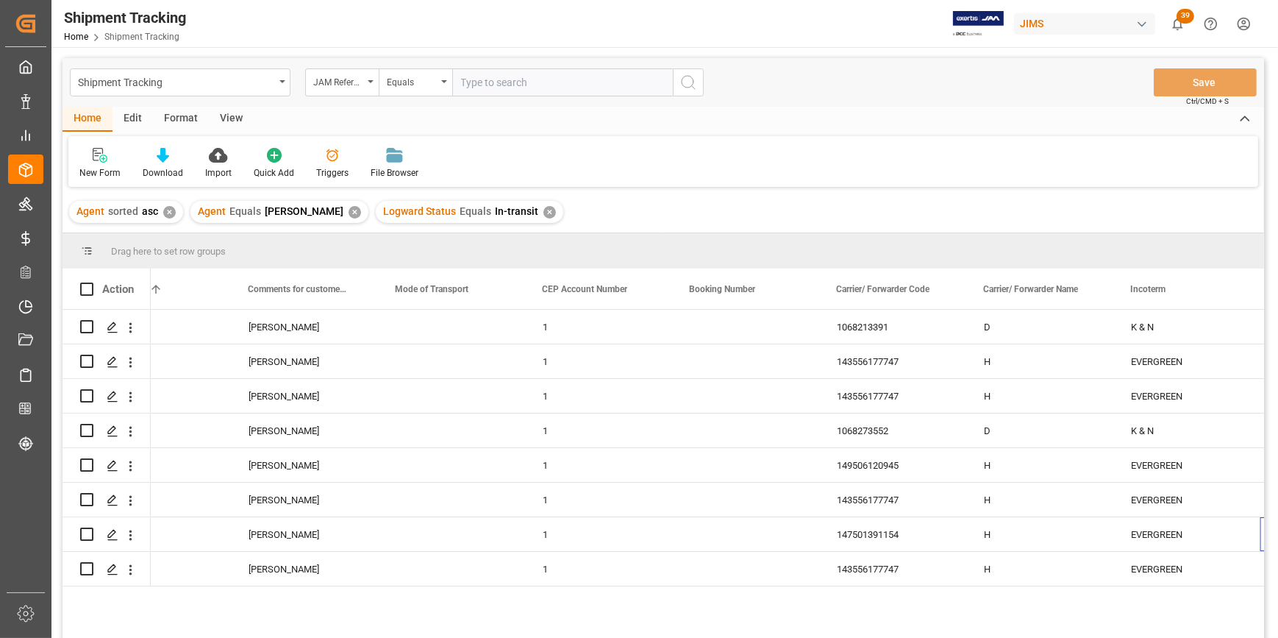
scroll to position [0, 2126]
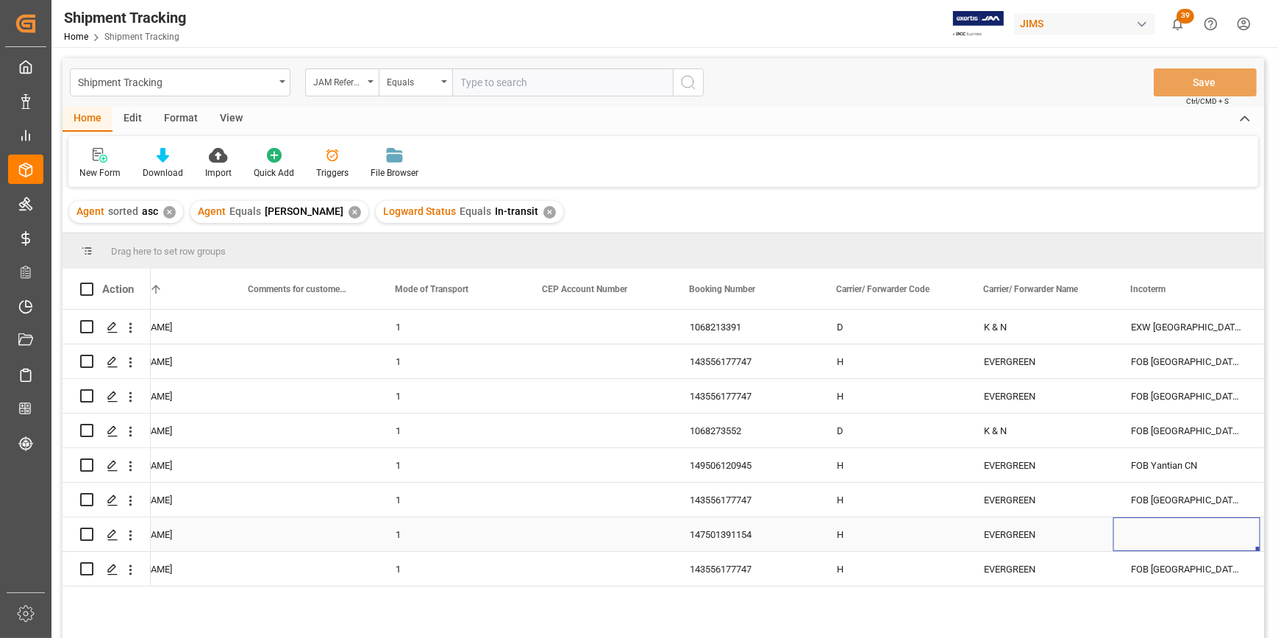
click at [1159, 546] on div "Press SPACE to select this row." at bounding box center [1186, 534] width 147 height 34
click at [1160, 542] on div "Press SPACE to select this row." at bounding box center [1186, 534] width 147 height 34
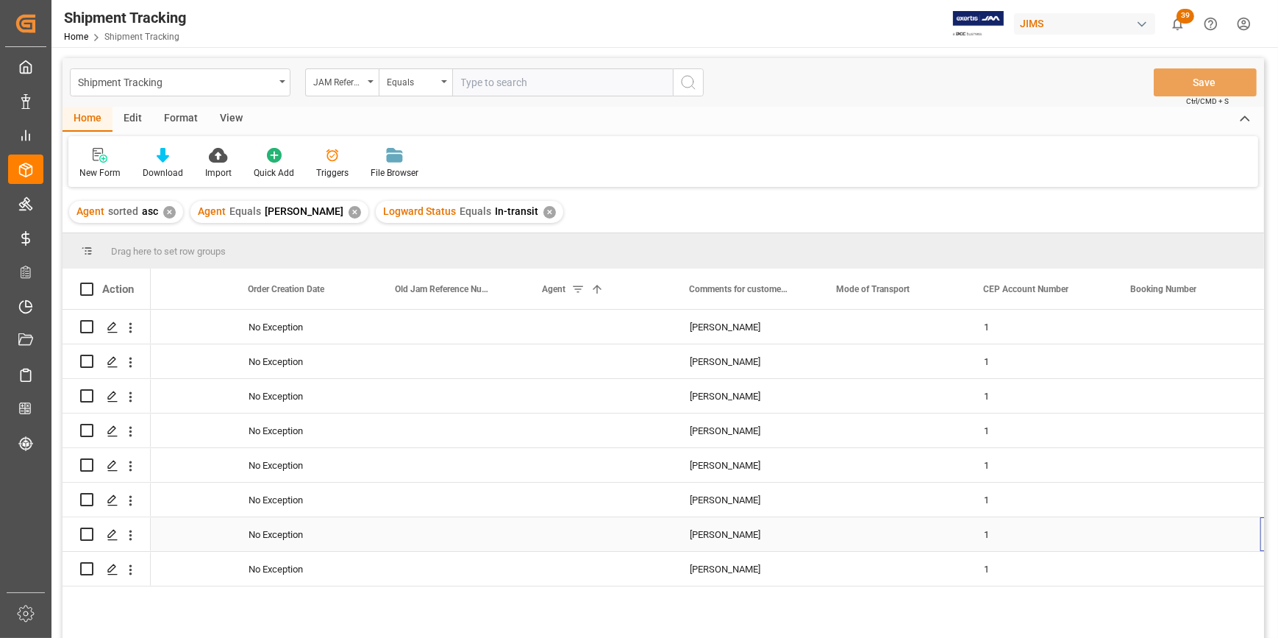
scroll to position [0, 1685]
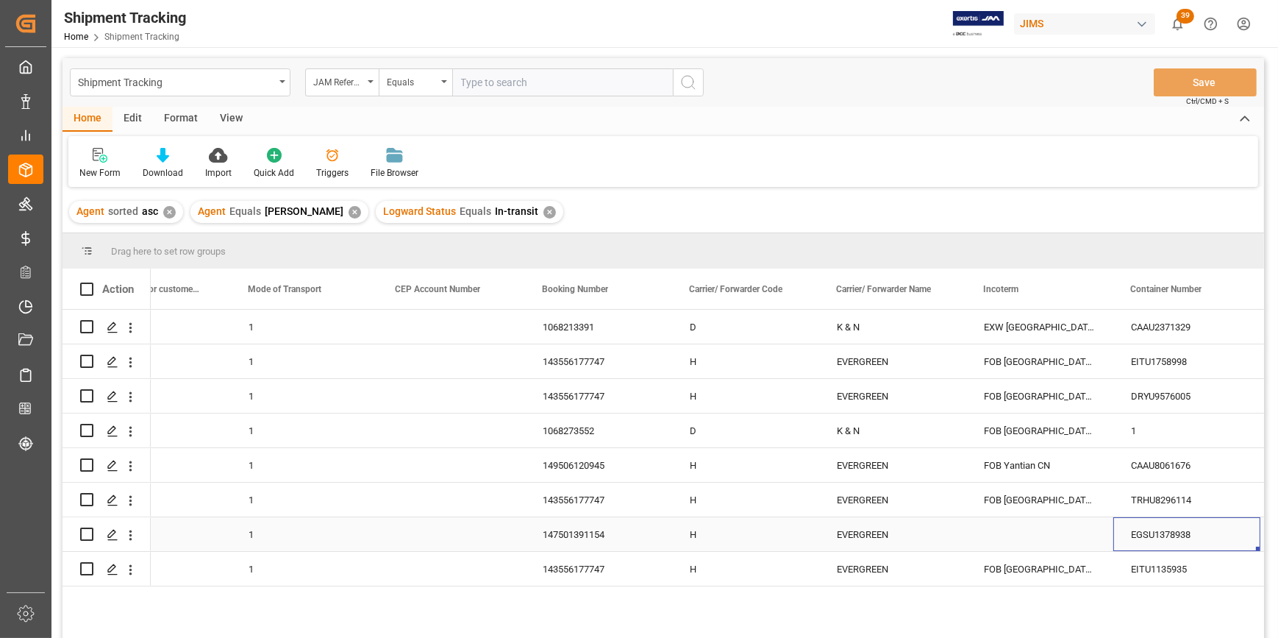
click at [1039, 539] on div "Press SPACE to select this row." at bounding box center [1039, 534] width 147 height 34
click at [1007, 466] on div "FOB Yantian CN" at bounding box center [1039, 465] width 147 height 34
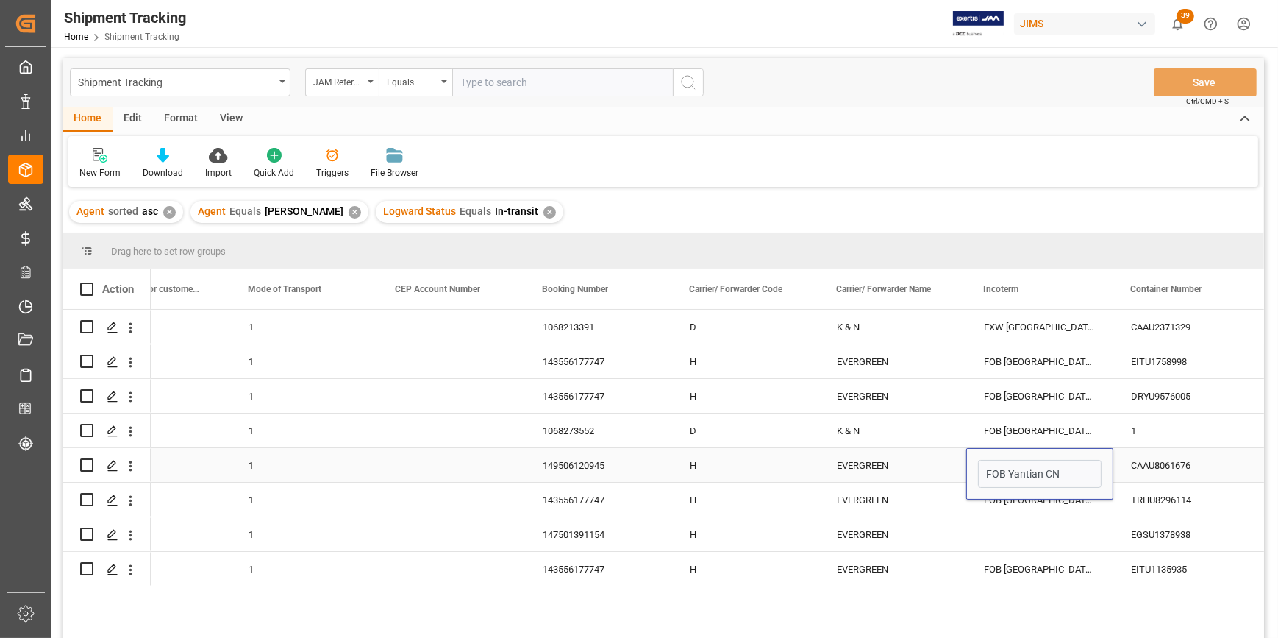
click at [1007, 466] on input "FOB Yantian CN" at bounding box center [1040, 474] width 124 height 28
click at [1008, 530] on div "Press SPACE to select this row." at bounding box center [1039, 534] width 147 height 34
click at [1013, 536] on div "Press SPACE to select this row." at bounding box center [1039, 534] width 147 height 34
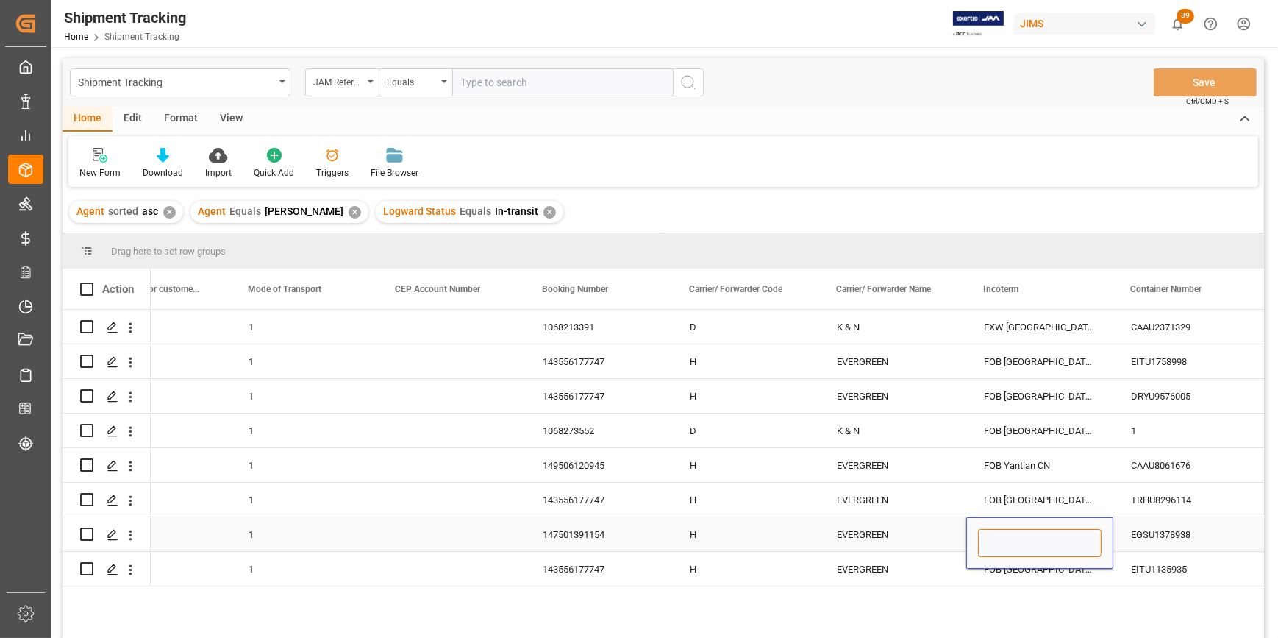
click at [1013, 536] on input "Press SPACE to select this row." at bounding box center [1040, 543] width 124 height 28
paste input "FOB Yantian CN"
type input "FOB Yantian CN"
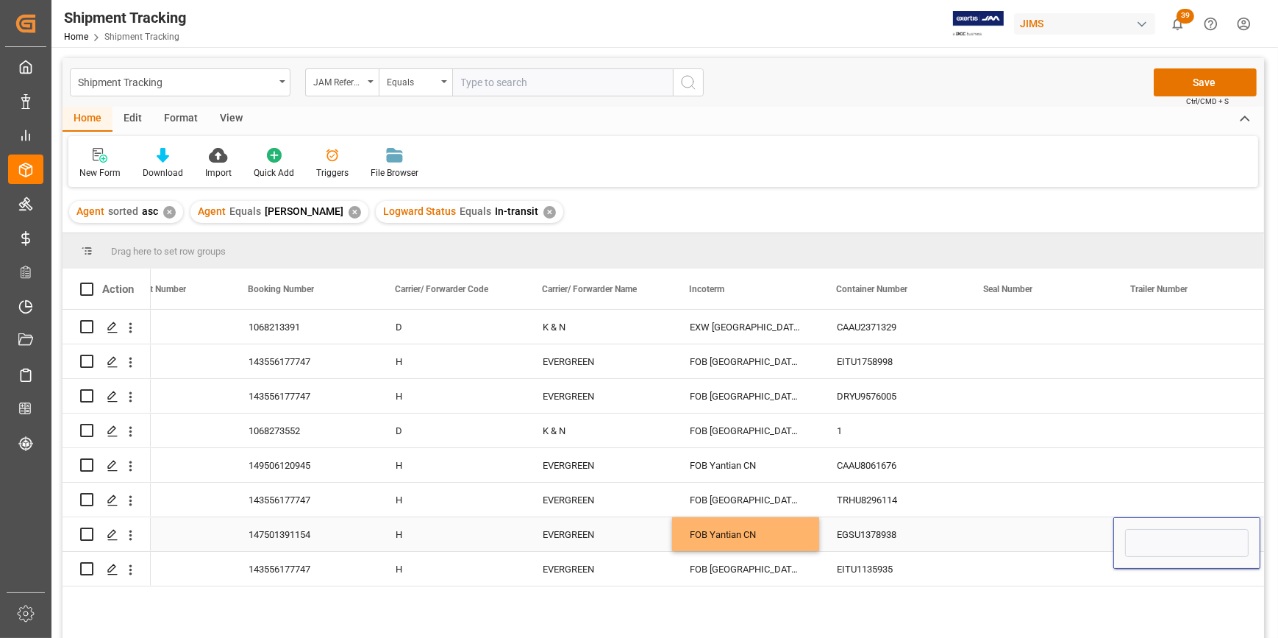
click at [992, 538] on div "Press SPACE to select this row." at bounding box center [1039, 534] width 147 height 34
click at [838, 423] on div "1" at bounding box center [892, 430] width 147 height 34
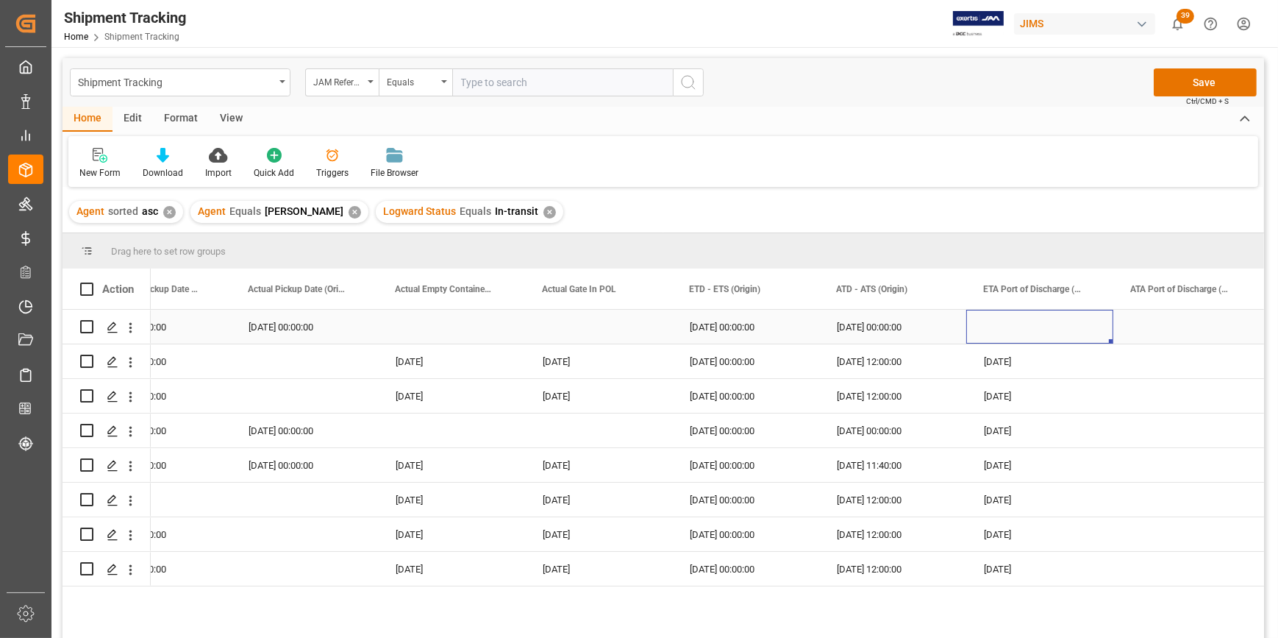
click at [1030, 332] on div "Press SPACE to select this row." at bounding box center [1039, 327] width 147 height 34
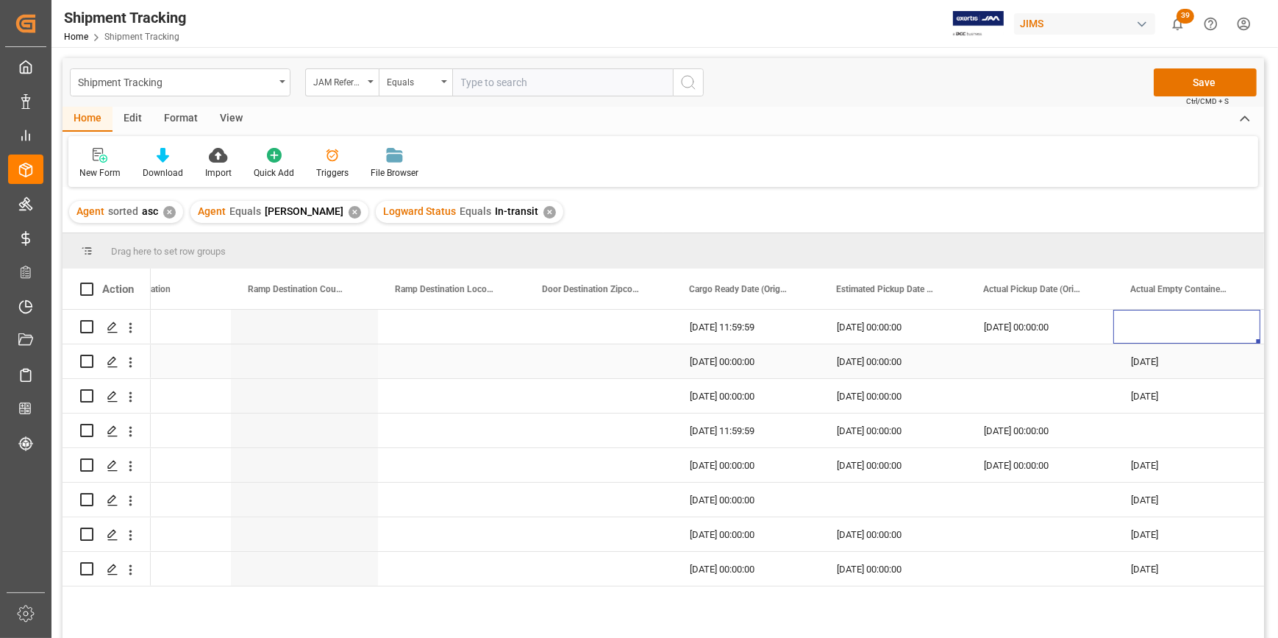
click at [869, 365] on div "[DATE] 00:00:00" at bounding box center [892, 361] width 147 height 34
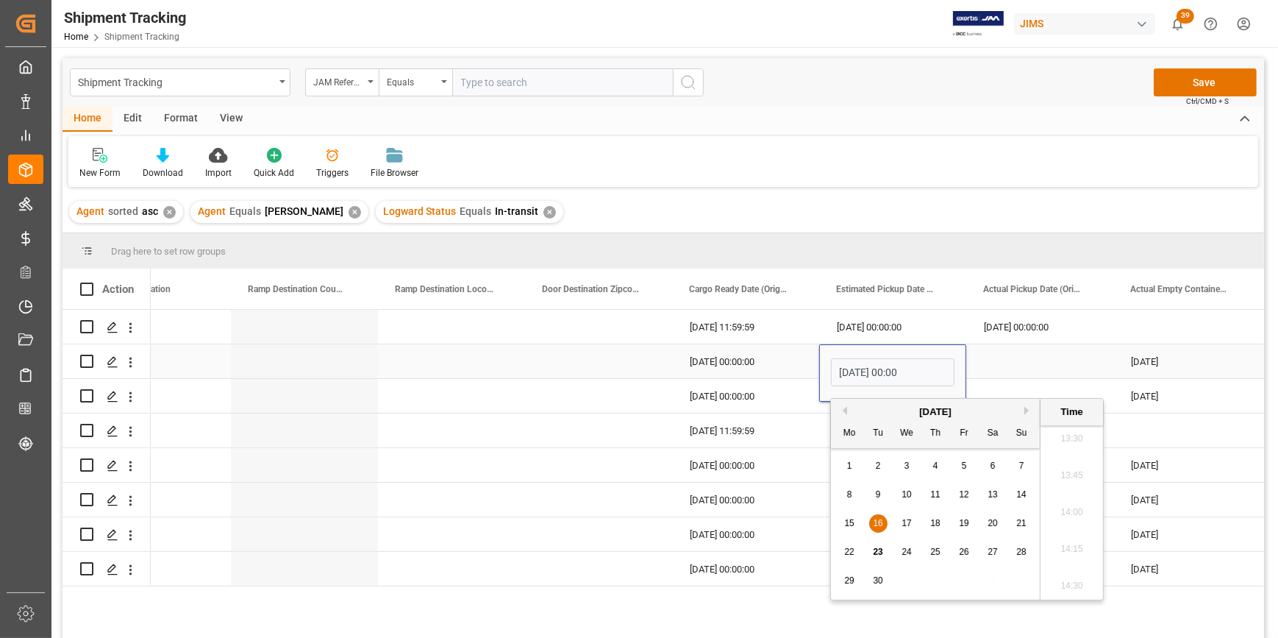
click at [869, 365] on input "[DATE] 00:00" at bounding box center [893, 372] width 124 height 28
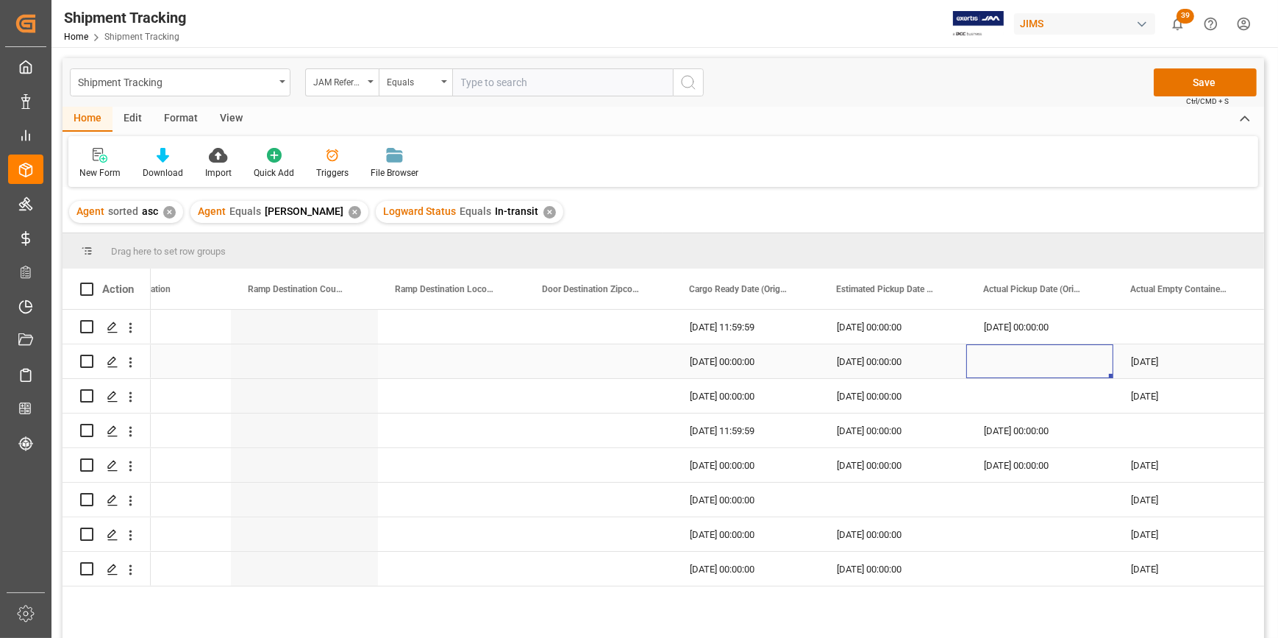
click at [1003, 365] on div "Press SPACE to select this row." at bounding box center [1039, 361] width 147 height 34
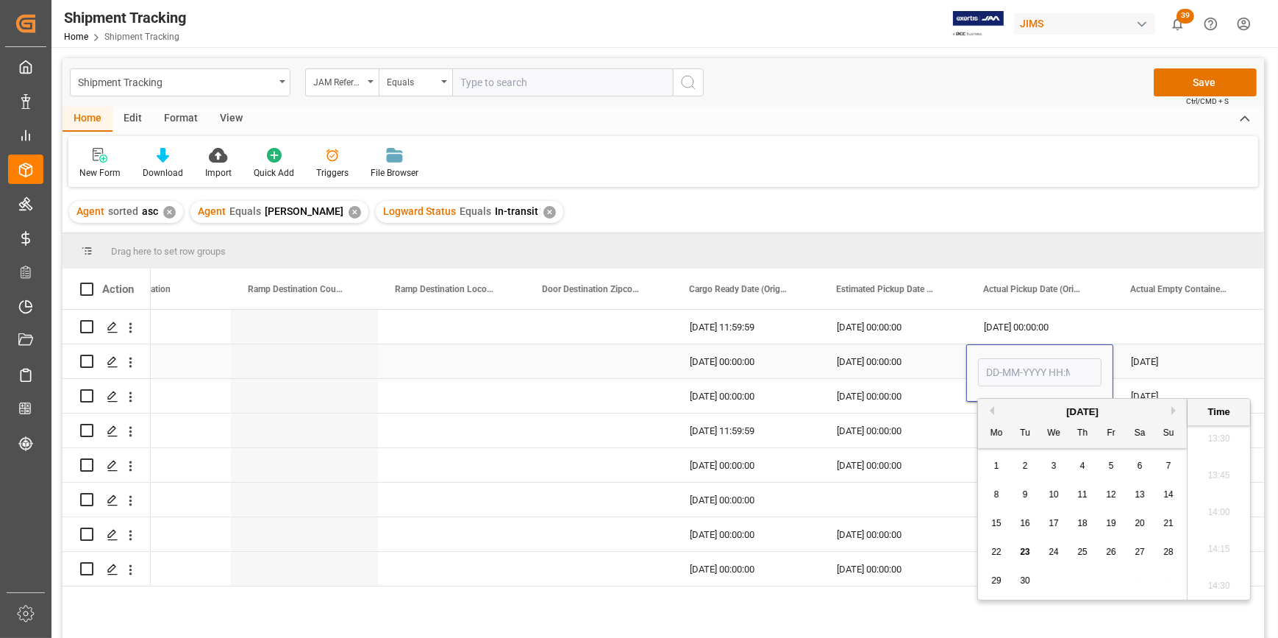
click at [1003, 365] on input "Press SPACE to select this row." at bounding box center [1040, 372] width 124 height 28
type input "[DATE] 00:00"
click at [1030, 522] on div "16" at bounding box center [1025, 524] width 18 height 18
click at [852, 396] on div "[DATE] 00:00:00" at bounding box center [892, 396] width 147 height 34
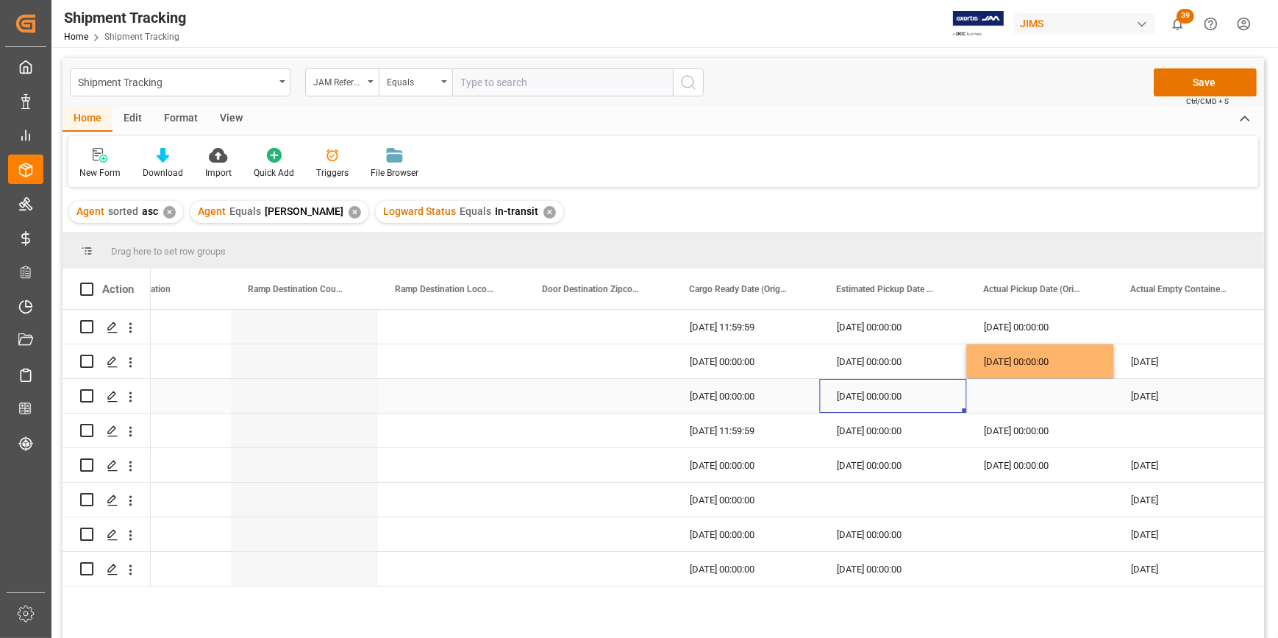
click at [1002, 396] on div "Press SPACE to select this row." at bounding box center [1039, 396] width 147 height 34
click at [1053, 398] on div "Press SPACE to select this row." at bounding box center [1039, 396] width 147 height 34
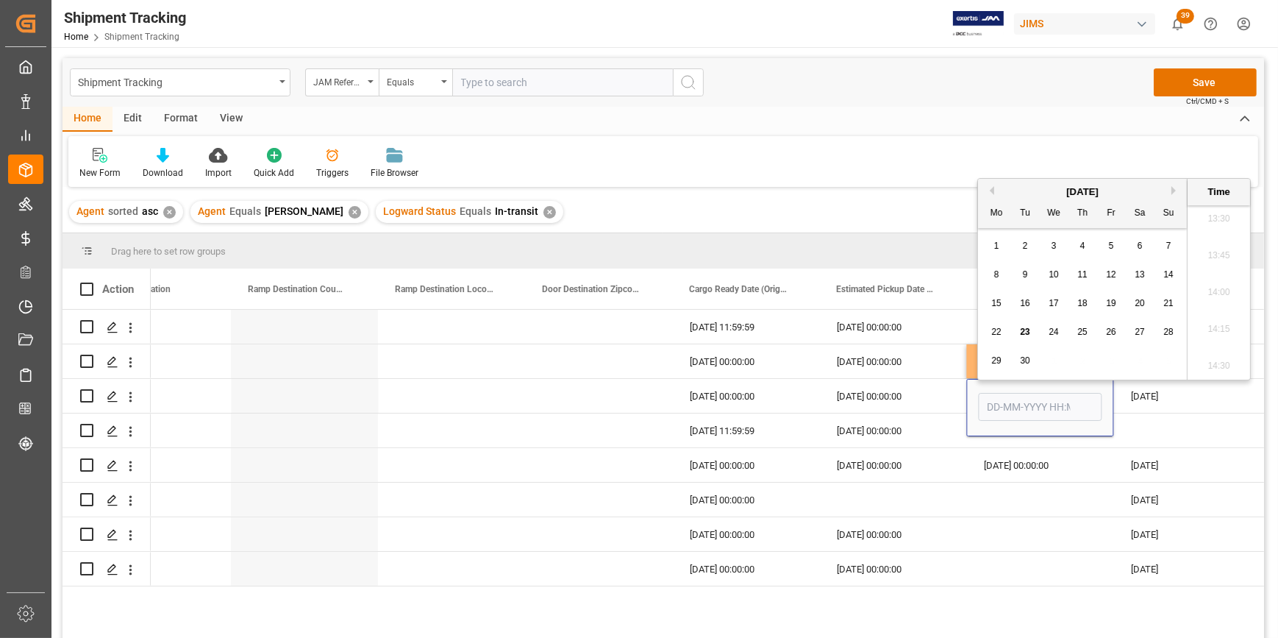
click at [1025, 303] on span "16" at bounding box center [1025, 303] width 10 height 10
type input "[DATE] 00:00"
click at [999, 437] on div "[DATE] 00:00:00" at bounding box center [1039, 430] width 147 height 34
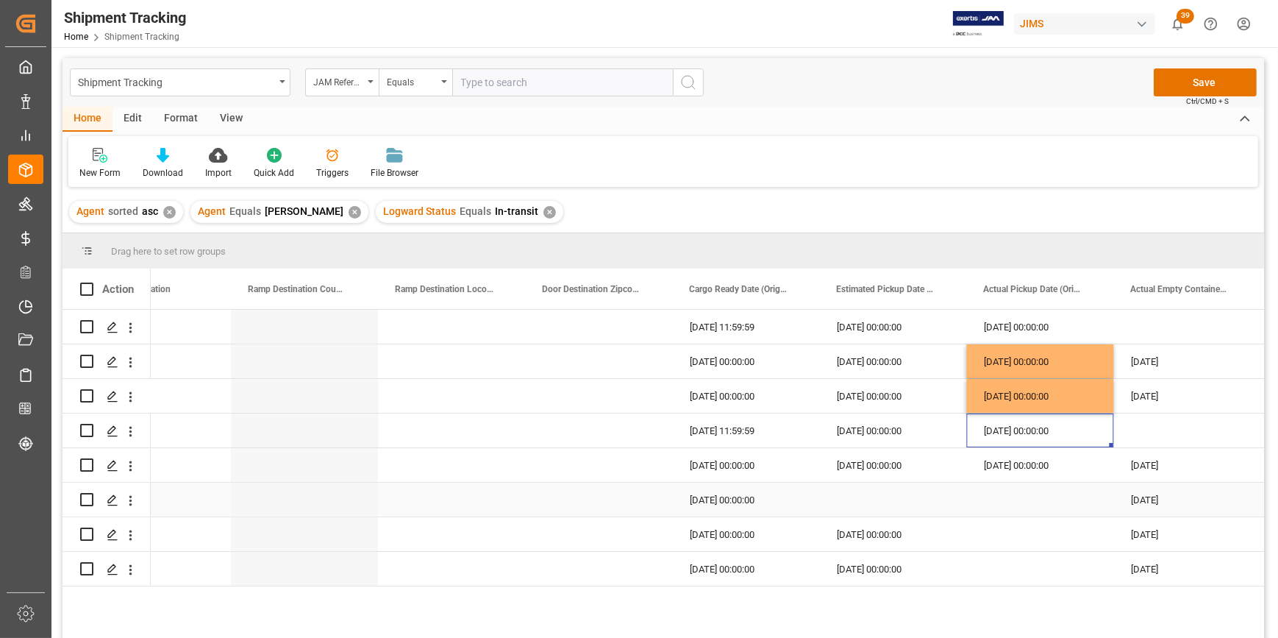
click at [988, 492] on div "Press SPACE to select this row." at bounding box center [1039, 499] width 147 height 34
click at [876, 530] on div "[DATE] 00:00:00" at bounding box center [892, 534] width 147 height 34
click at [993, 533] on div "Press SPACE to select this row." at bounding box center [1039, 534] width 147 height 34
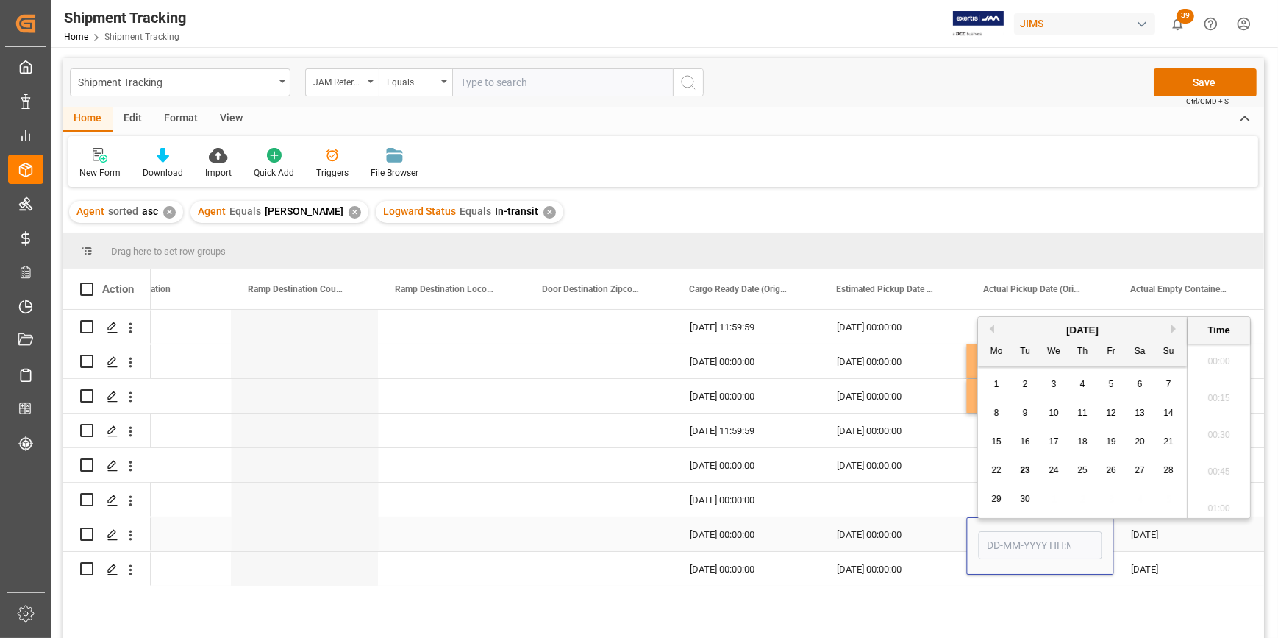
click at [993, 533] on input "Press SPACE to select this row." at bounding box center [1040, 545] width 124 height 28
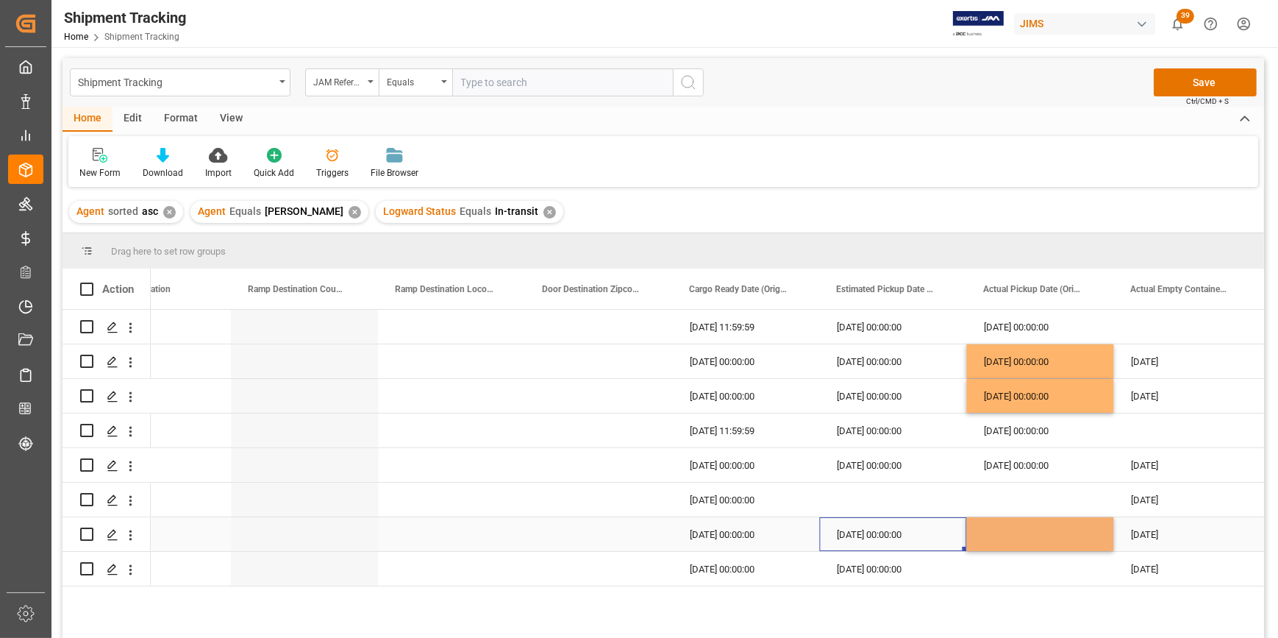
click at [890, 533] on div "[DATE] 00:00:00" at bounding box center [892, 534] width 147 height 34
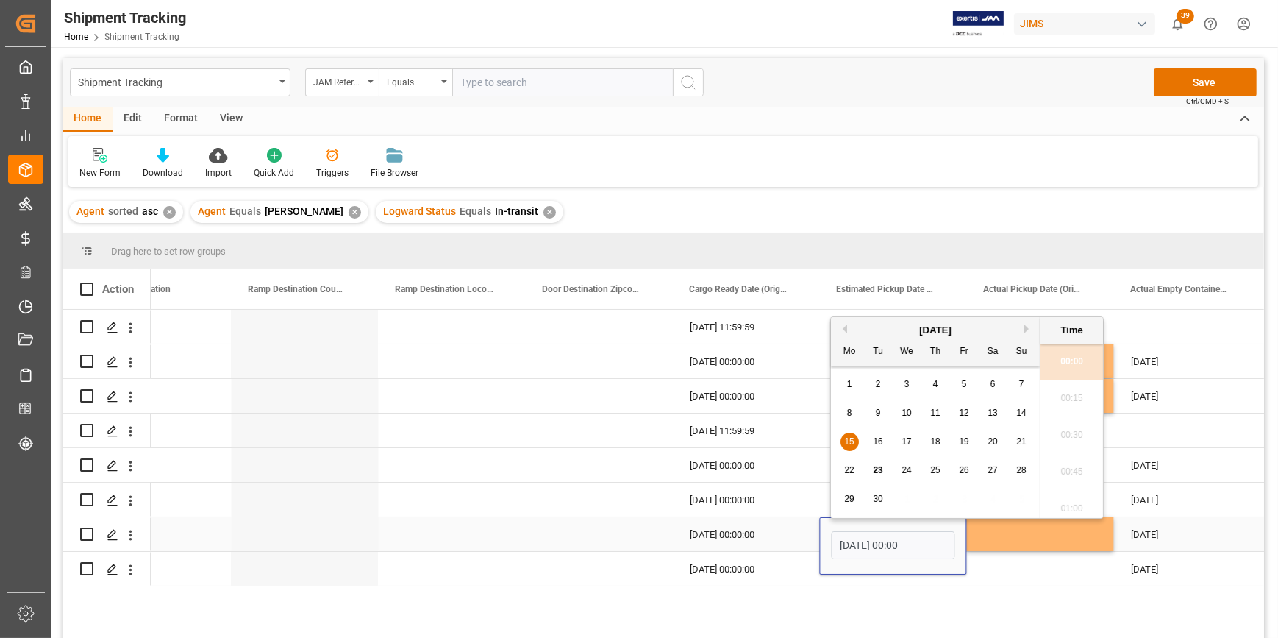
click at [991, 543] on div "Press SPACE to select this row." at bounding box center [1039, 534] width 147 height 34
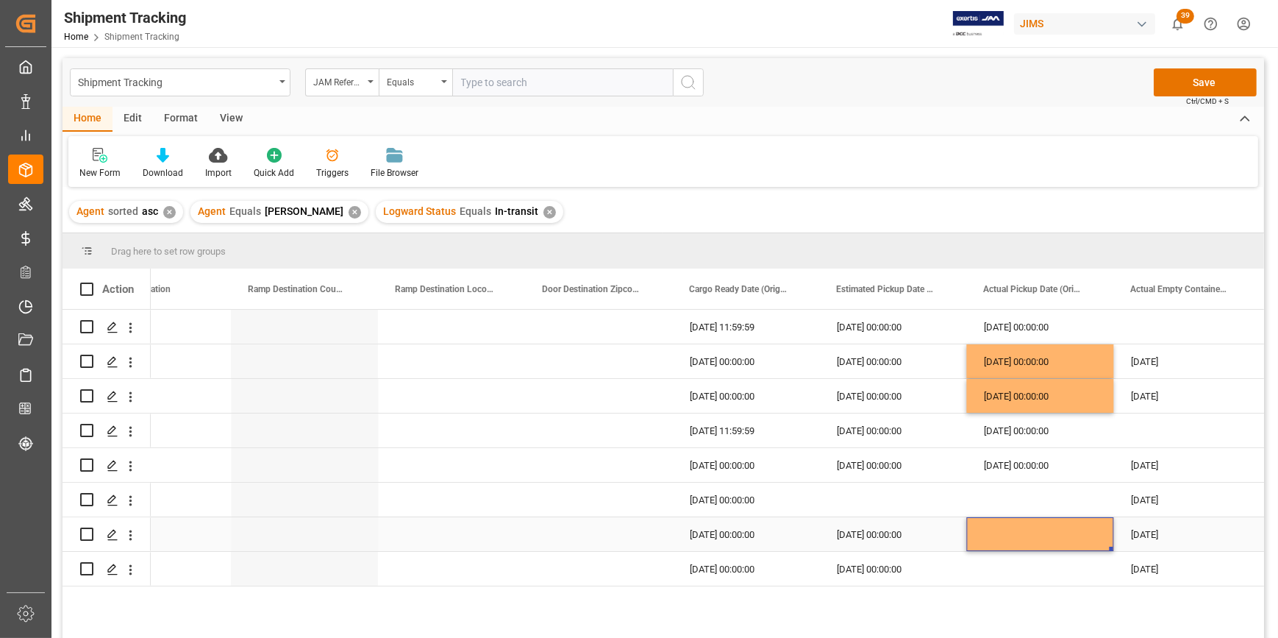
click at [999, 539] on div "Press SPACE to select this row." at bounding box center [1039, 534] width 147 height 34
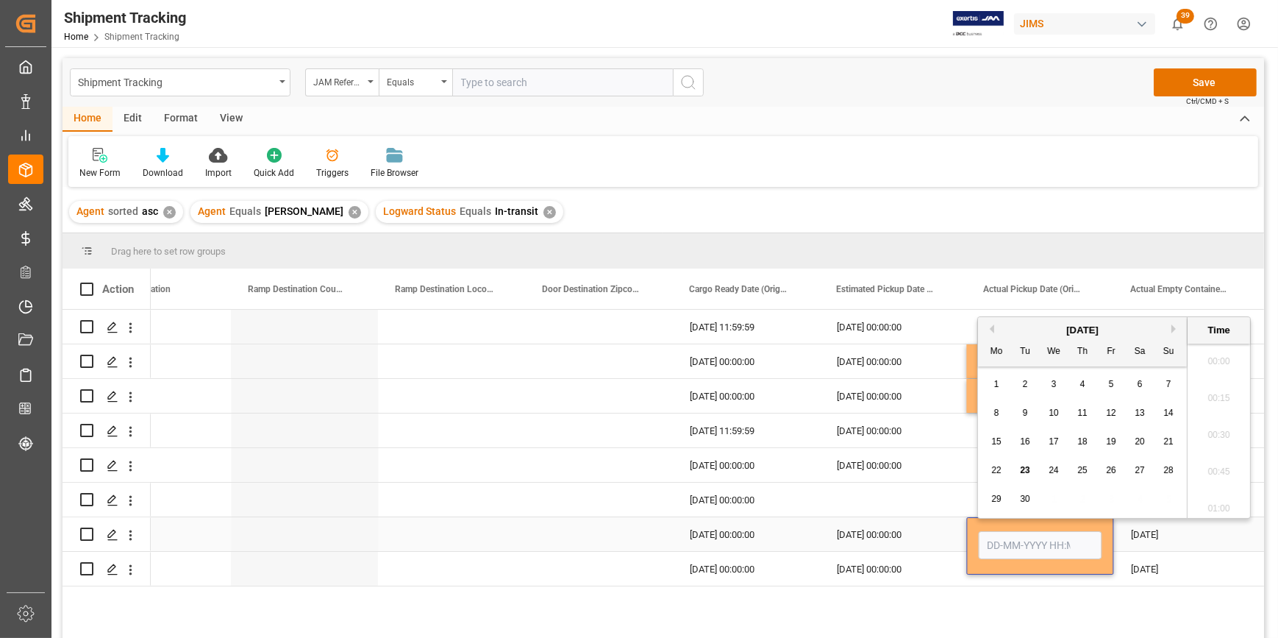
click at [999, 539] on input "Press SPACE to select this row." at bounding box center [1040, 545] width 124 height 28
type input "[DATE] 00:00"
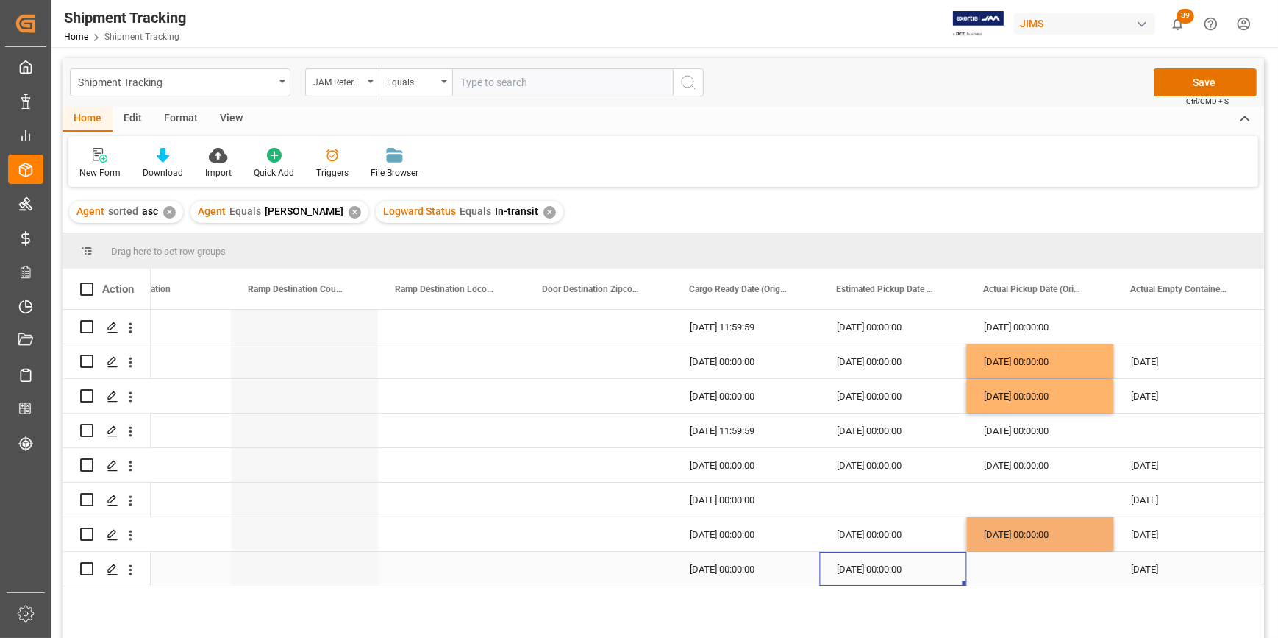
click at [891, 571] on div "[DATE] 00:00:00" at bounding box center [892, 569] width 147 height 34
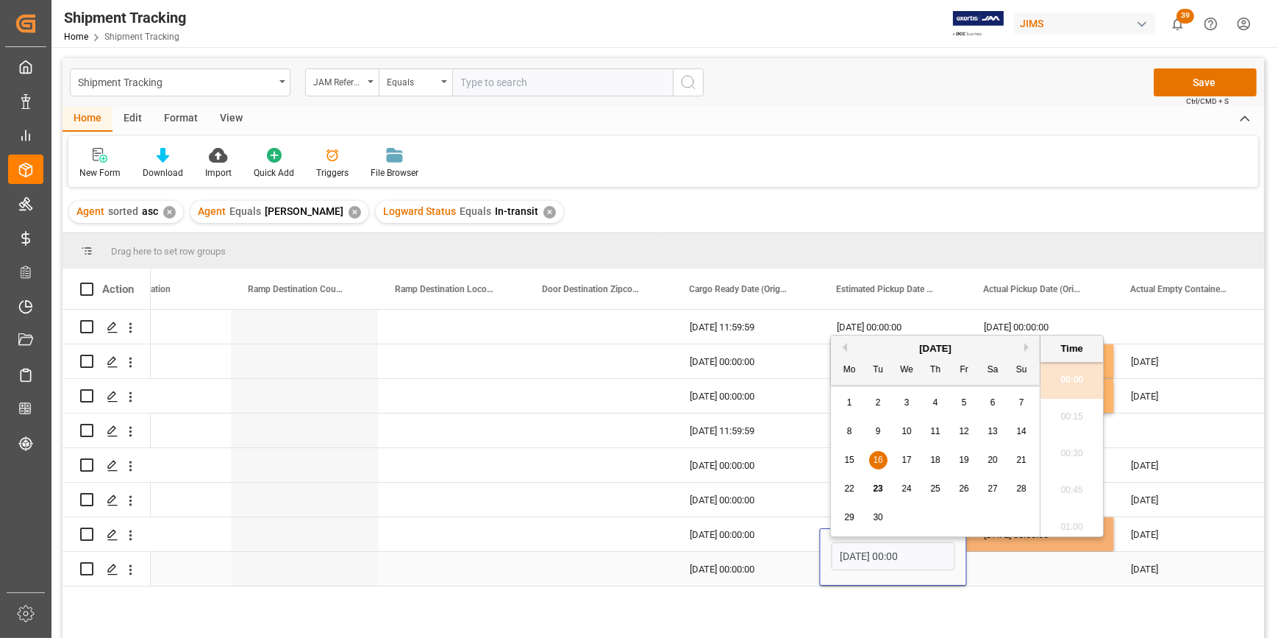
click at [891, 571] on div "[DATE] 00:00" at bounding box center [893, 557] width 124 height 34
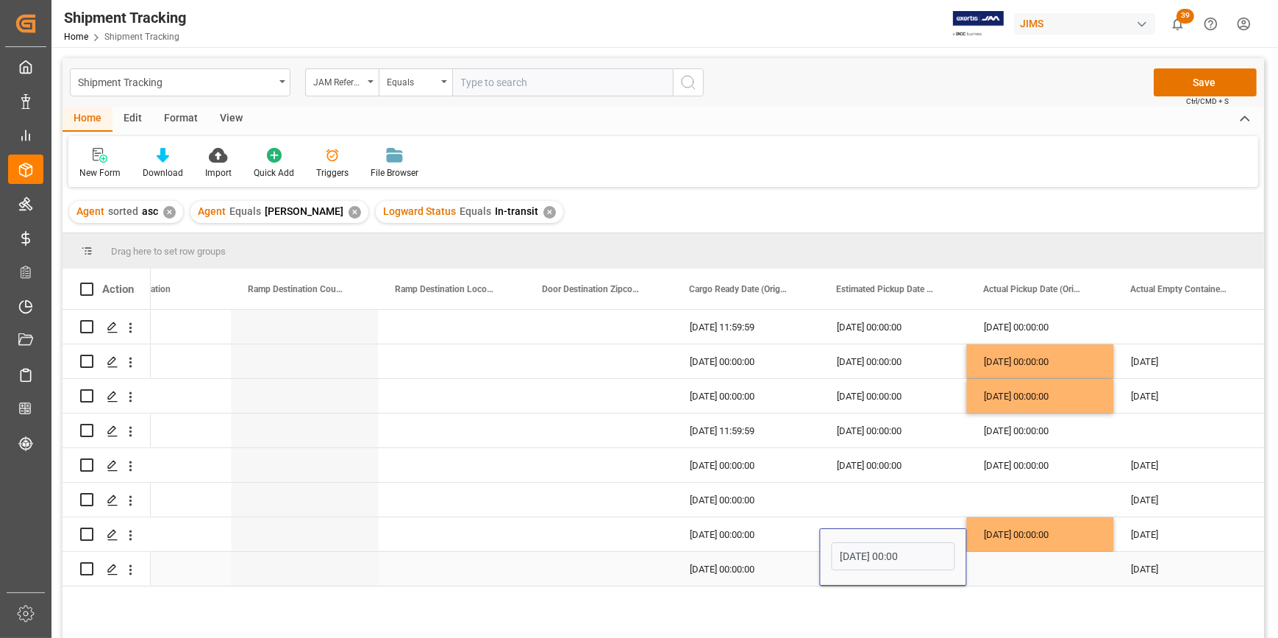
click at [883, 559] on input "[DATE] 00:00" at bounding box center [893, 556] width 124 height 28
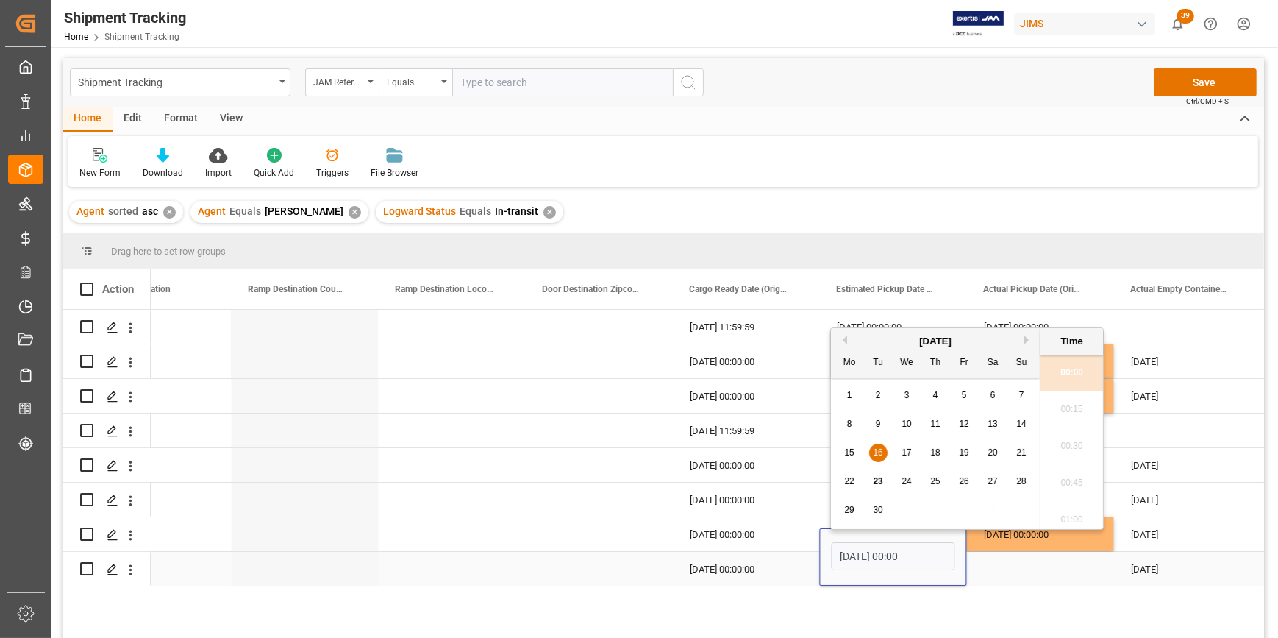
click at [883, 559] on input "[DATE] 00:00" at bounding box center [893, 556] width 124 height 28
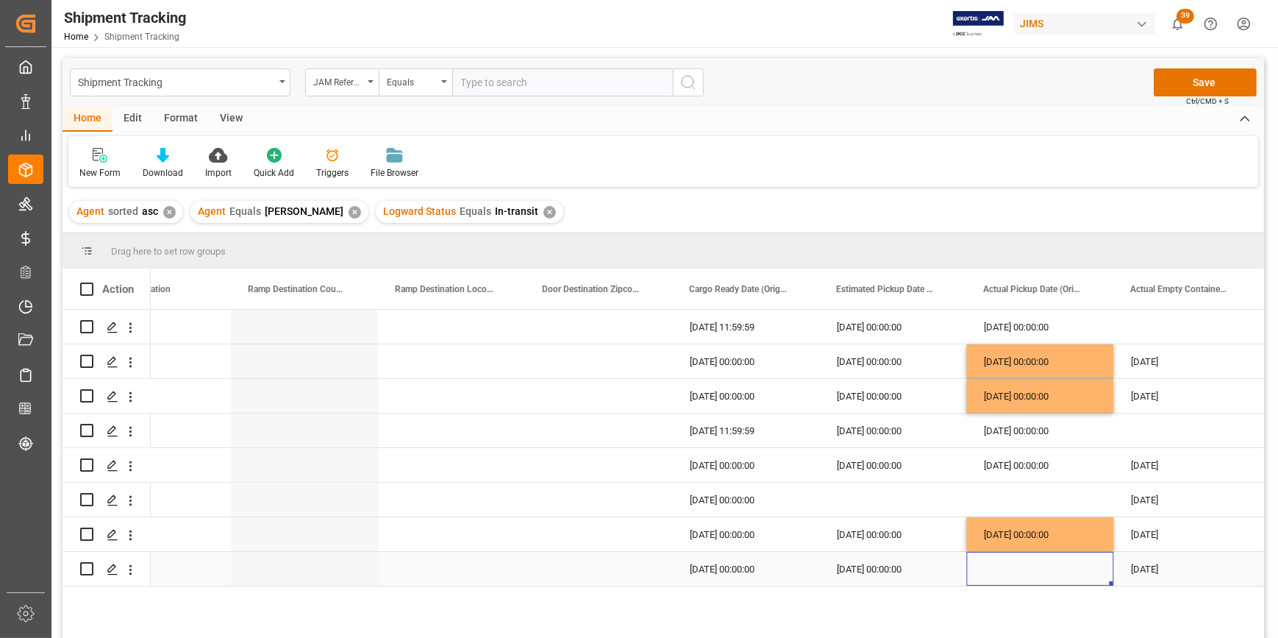
click at [1038, 566] on div "Press SPACE to select this row." at bounding box center [1039, 569] width 147 height 34
click at [1022, 566] on div "Press SPACE to select this row." at bounding box center [1039, 569] width 147 height 34
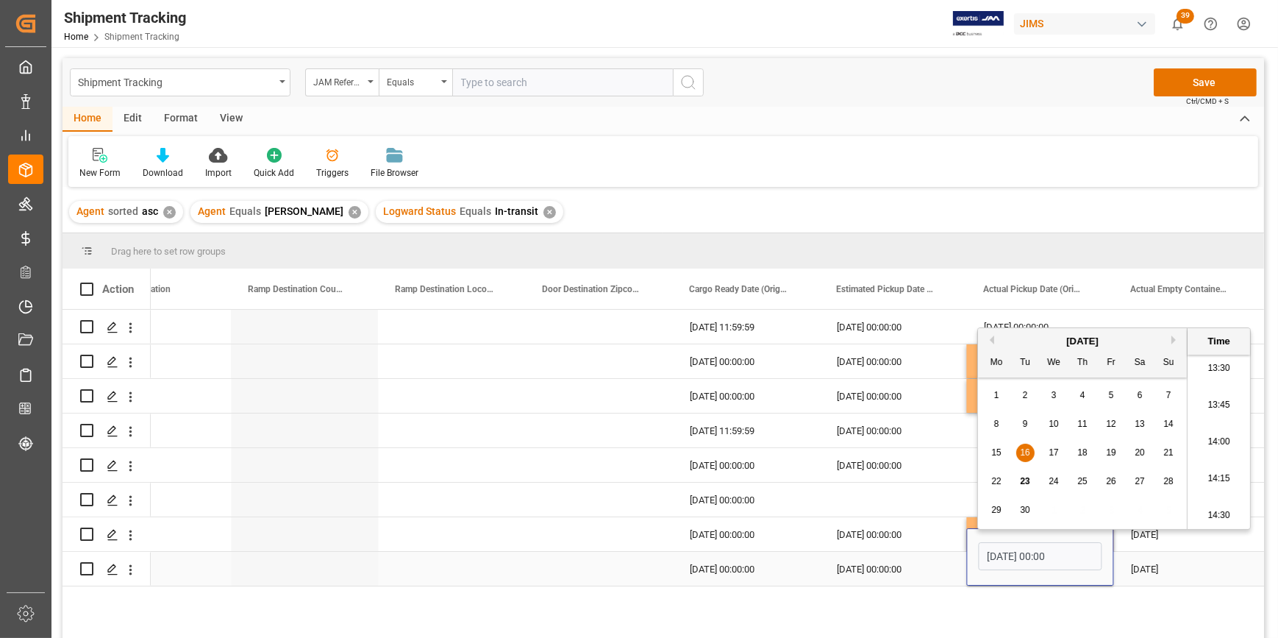
type input "[DATE] 00:00"
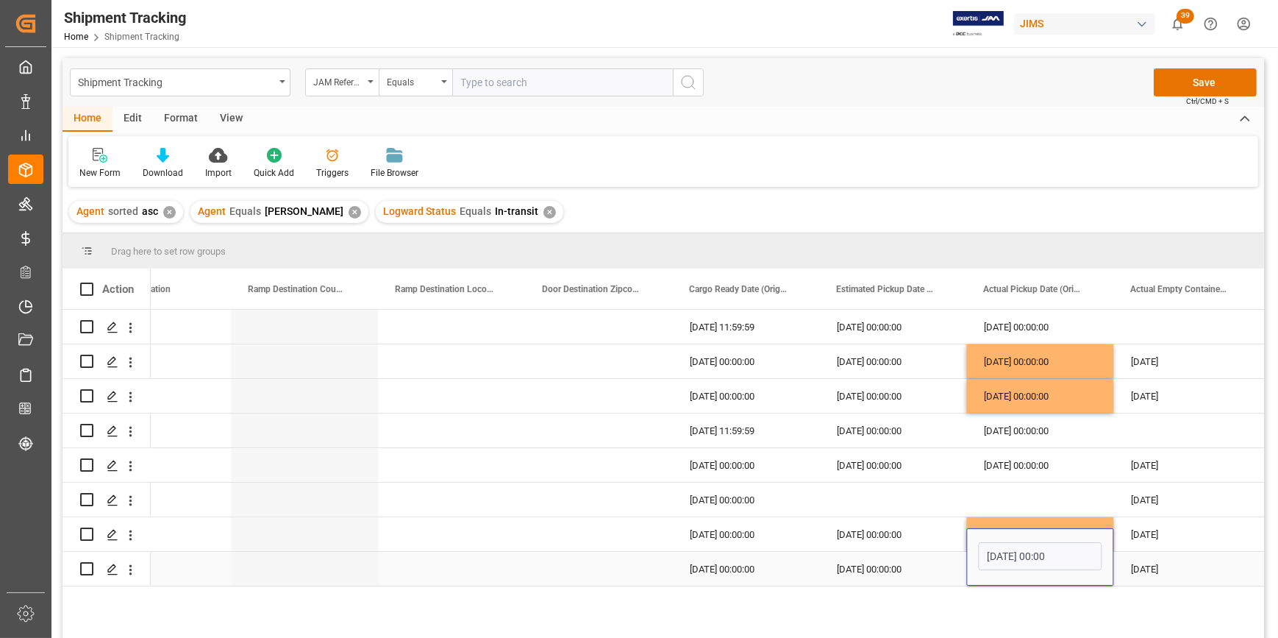
click at [1008, 582] on div "[DATE] 00:00" at bounding box center [1039, 556] width 147 height 57
click at [933, 595] on div "[DATE] 11:59:59 [DATE] 00:00:00 [DATE] 00:00:00 [DATE] 00:00:00 [DATE] 00:00:00…" at bounding box center [707, 479] width 1113 height 338
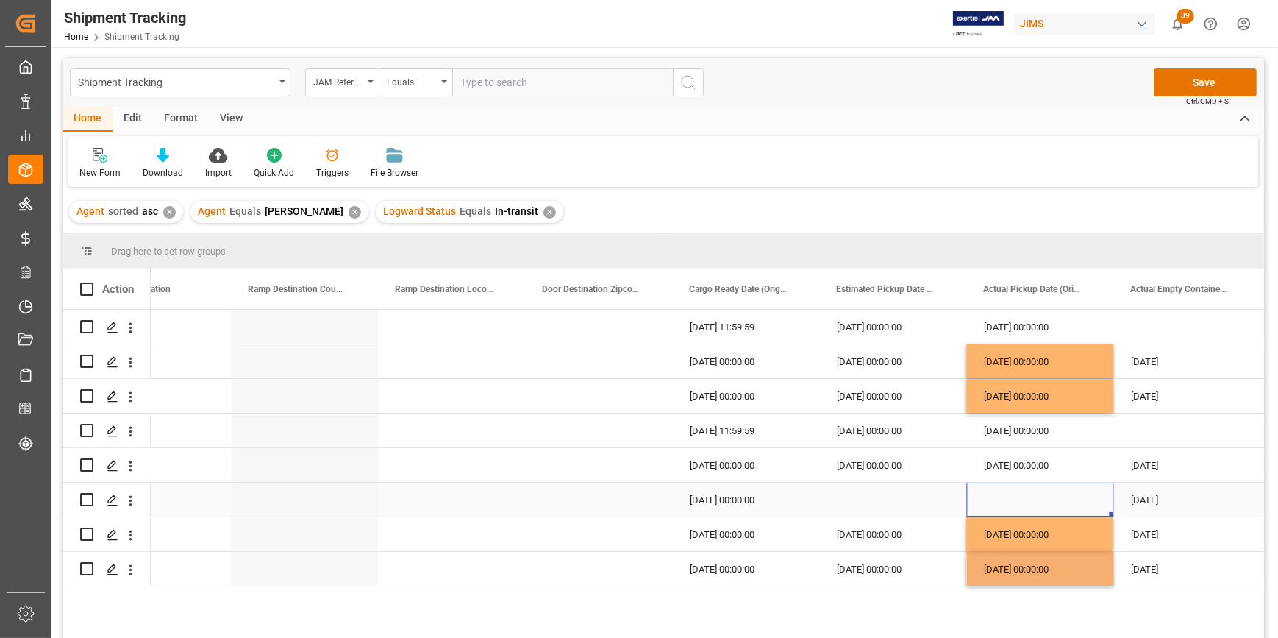
click at [966, 500] on div "Press SPACE to select this row." at bounding box center [1039, 499] width 147 height 34
click at [1184, 573] on div "[DATE]" at bounding box center [1186, 569] width 147 height 34
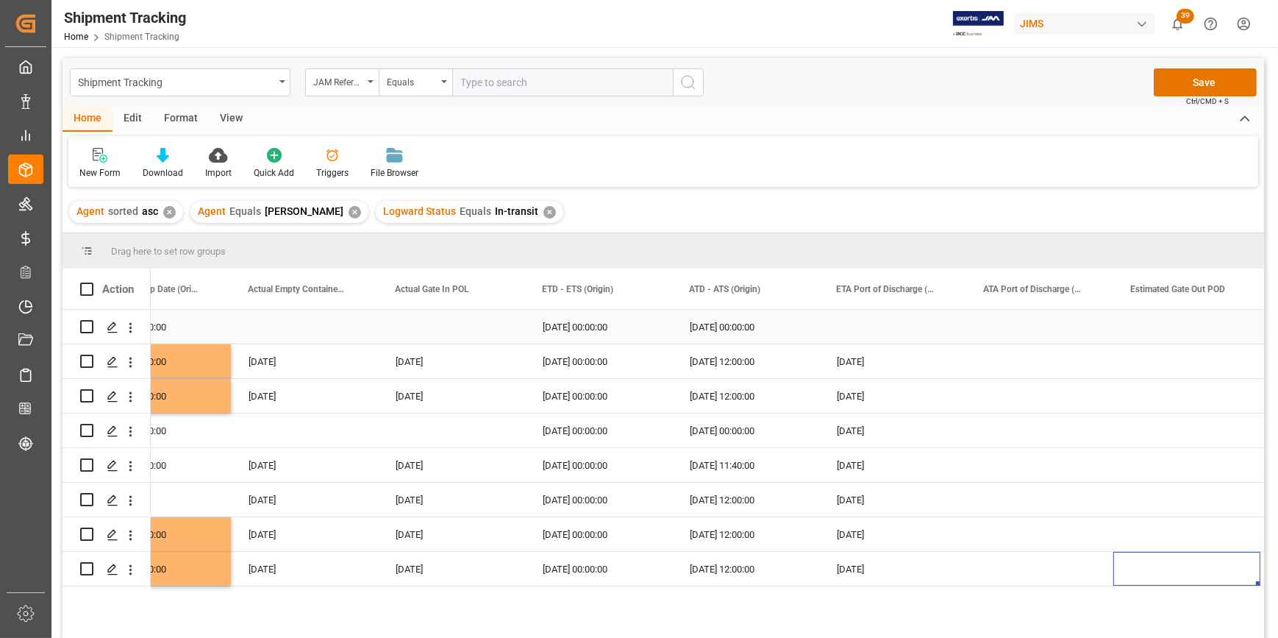
click at [851, 330] on div "Press SPACE to select this row." at bounding box center [892, 327] width 147 height 34
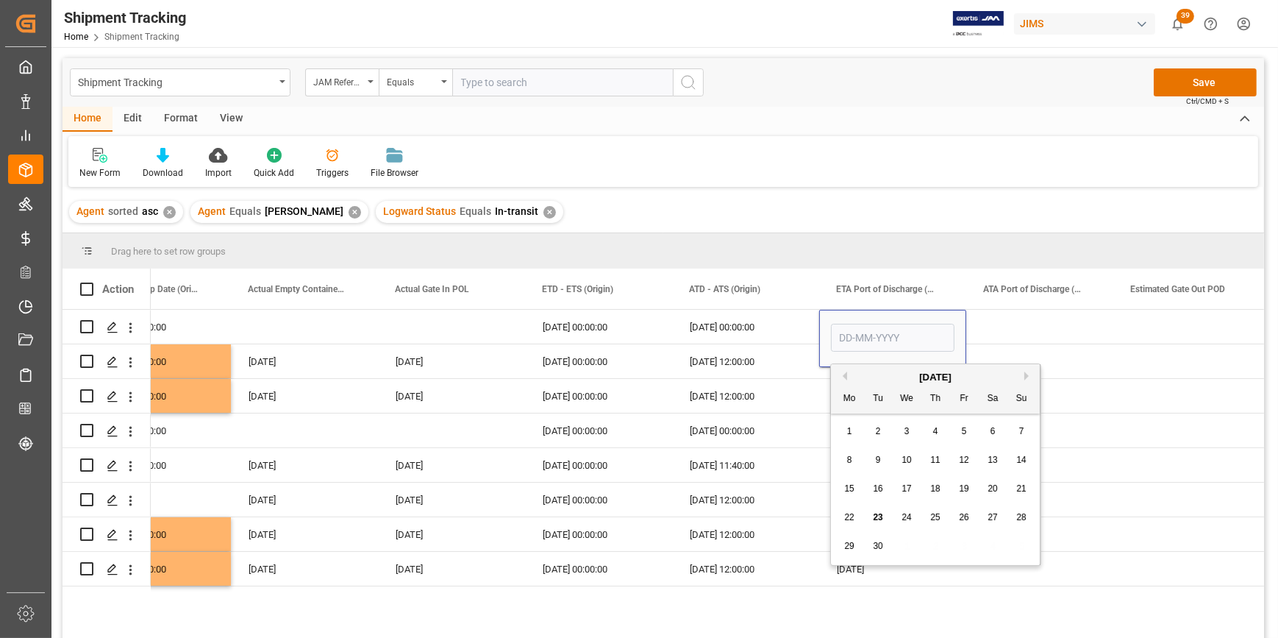
click at [905, 517] on span "24" at bounding box center [907, 517] width 10 height 10
type input "[DATE]"
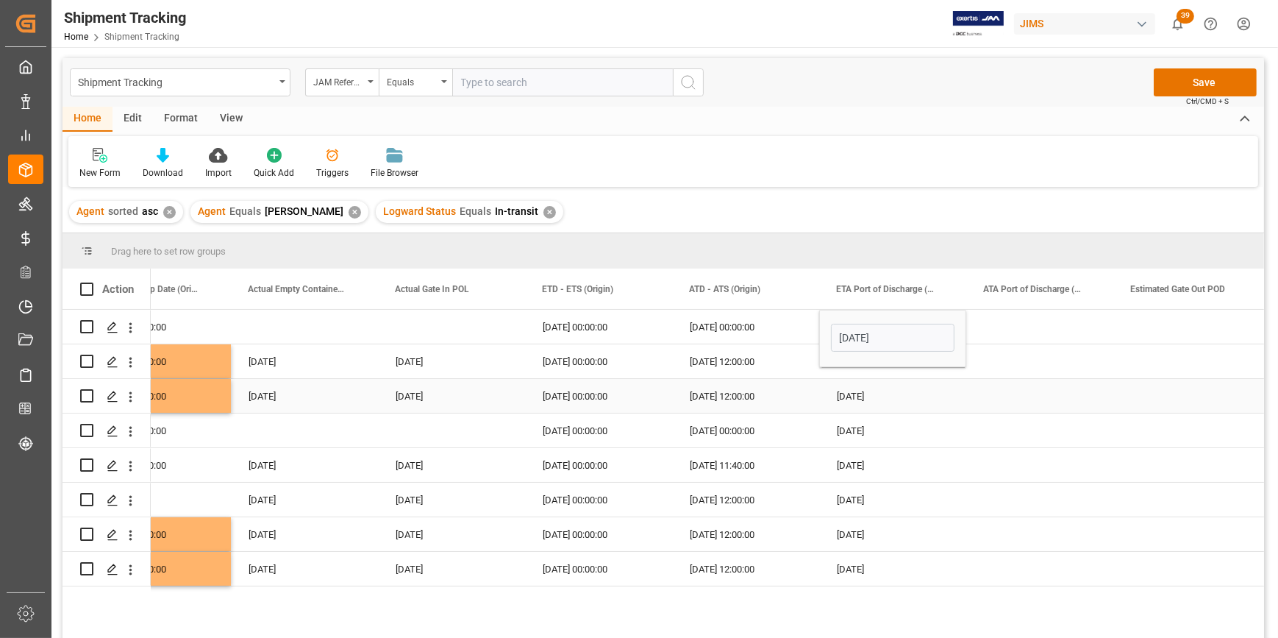
click at [940, 399] on div "[DATE]" at bounding box center [892, 396] width 147 height 34
click at [1097, 316] on div "Press SPACE to select this row." at bounding box center [1039, 327] width 147 height 34
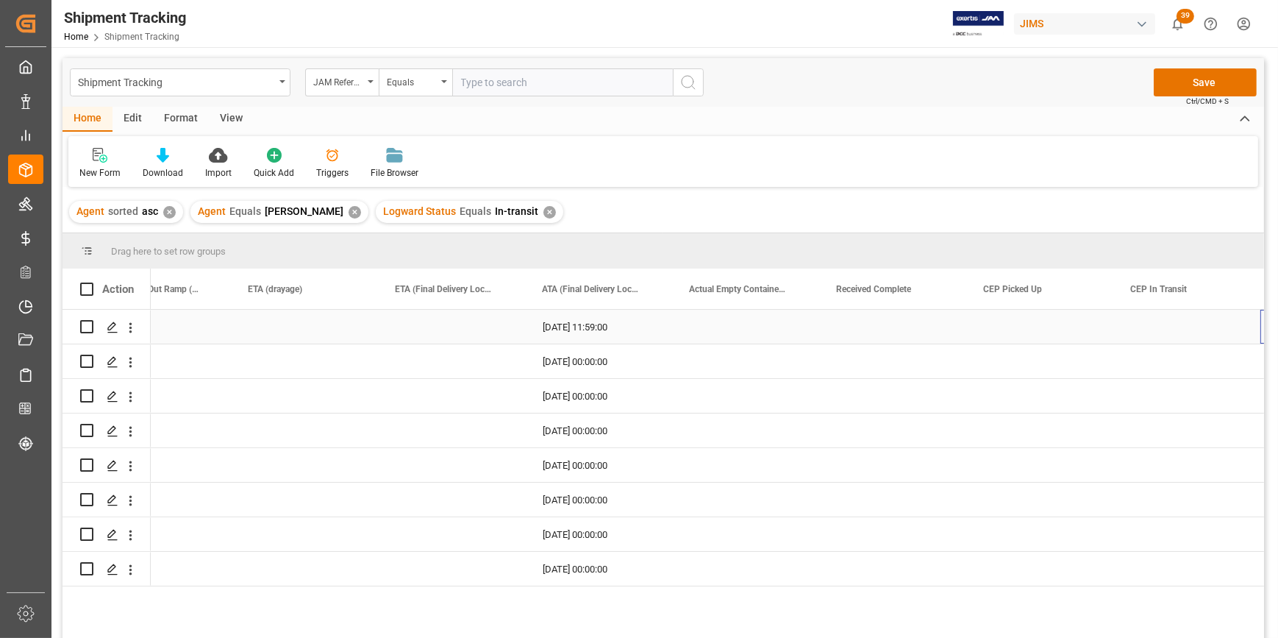
scroll to position [0, 13452]
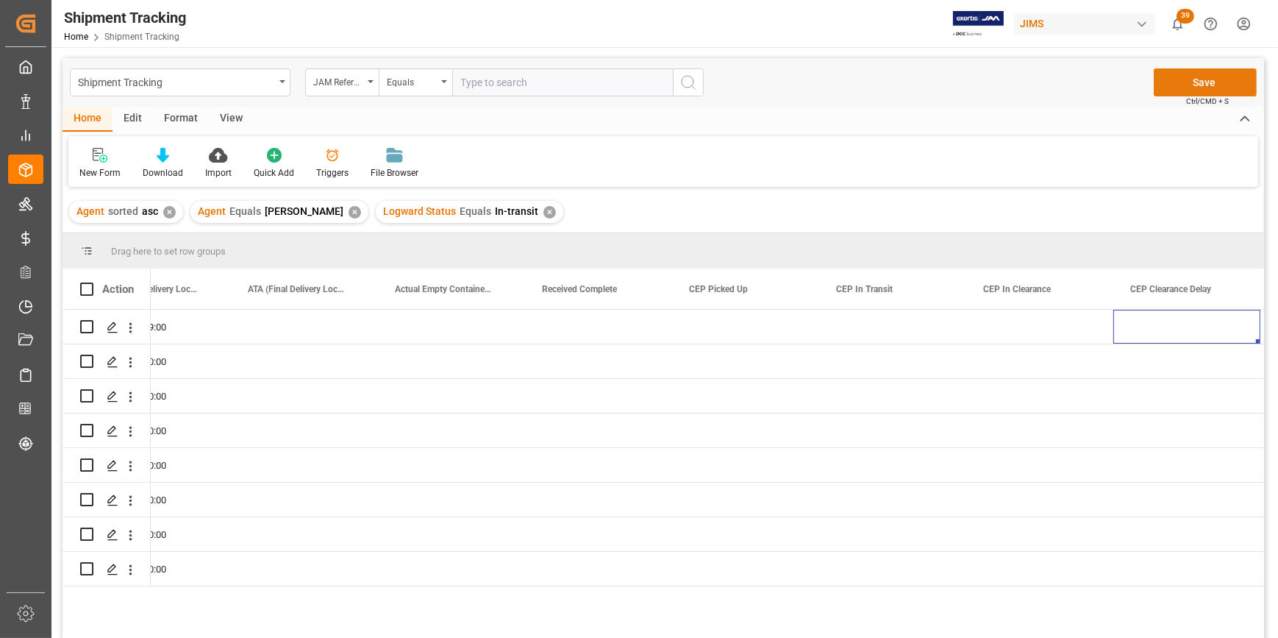
click at [1186, 88] on button "Save" at bounding box center [1205, 82] width 103 height 28
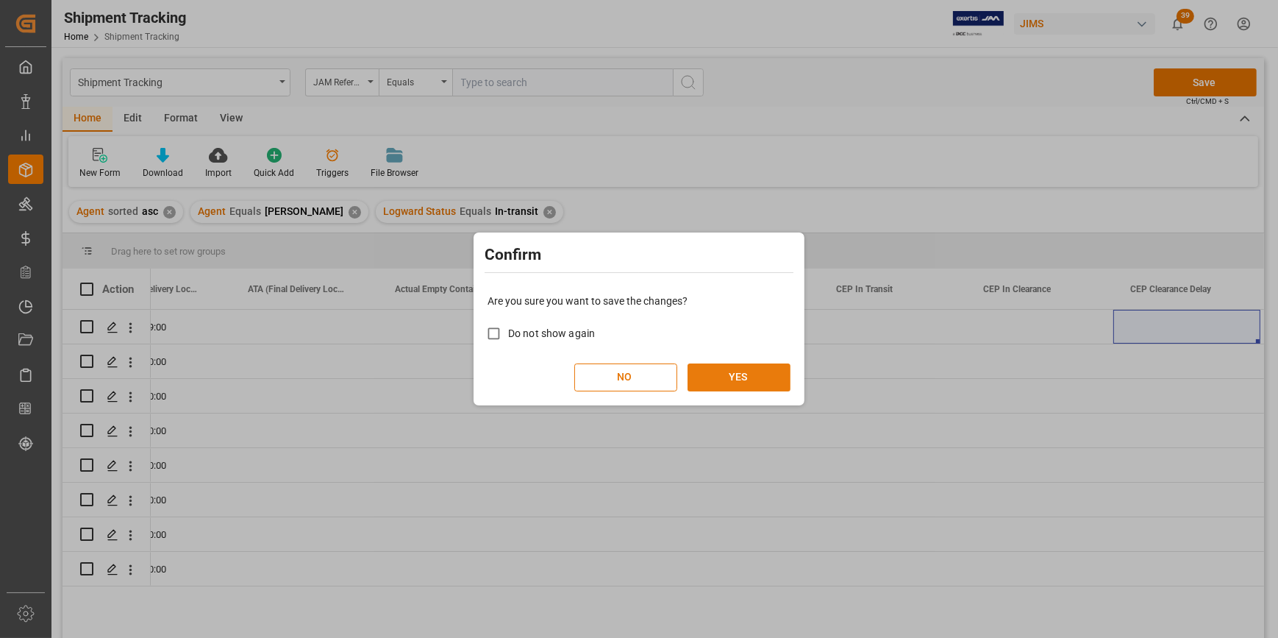
click at [723, 382] on button "YES" at bounding box center [739, 377] width 103 height 28
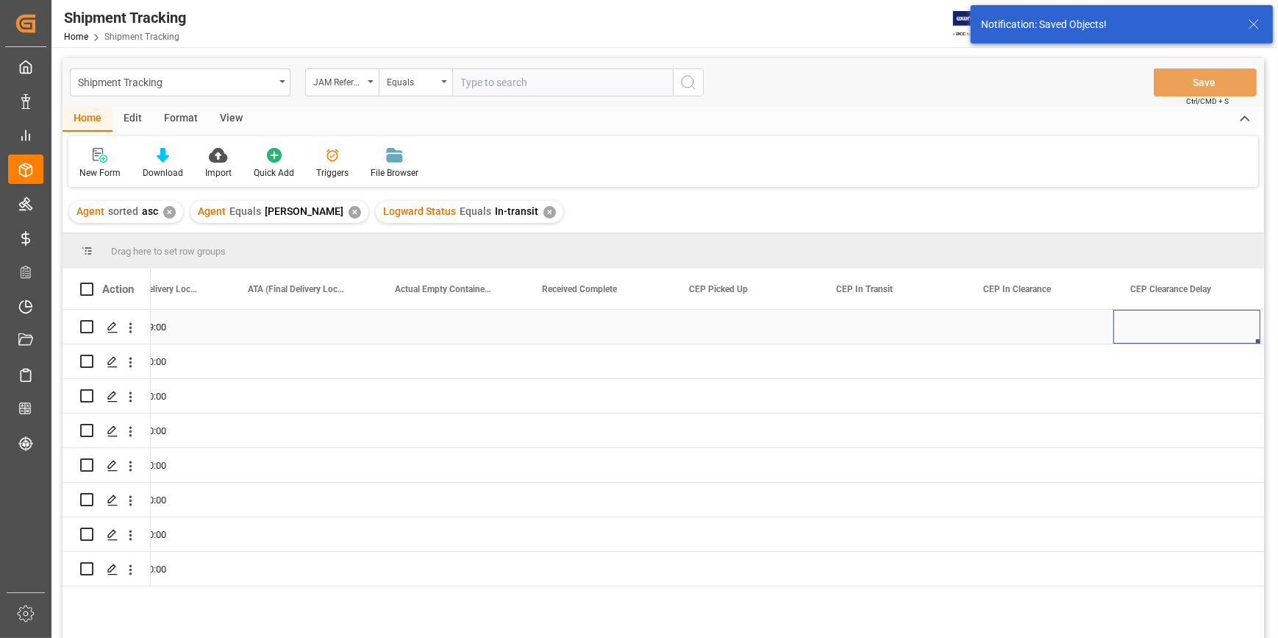
click at [1177, 335] on div "Press SPACE to select this row." at bounding box center [1186, 327] width 147 height 34
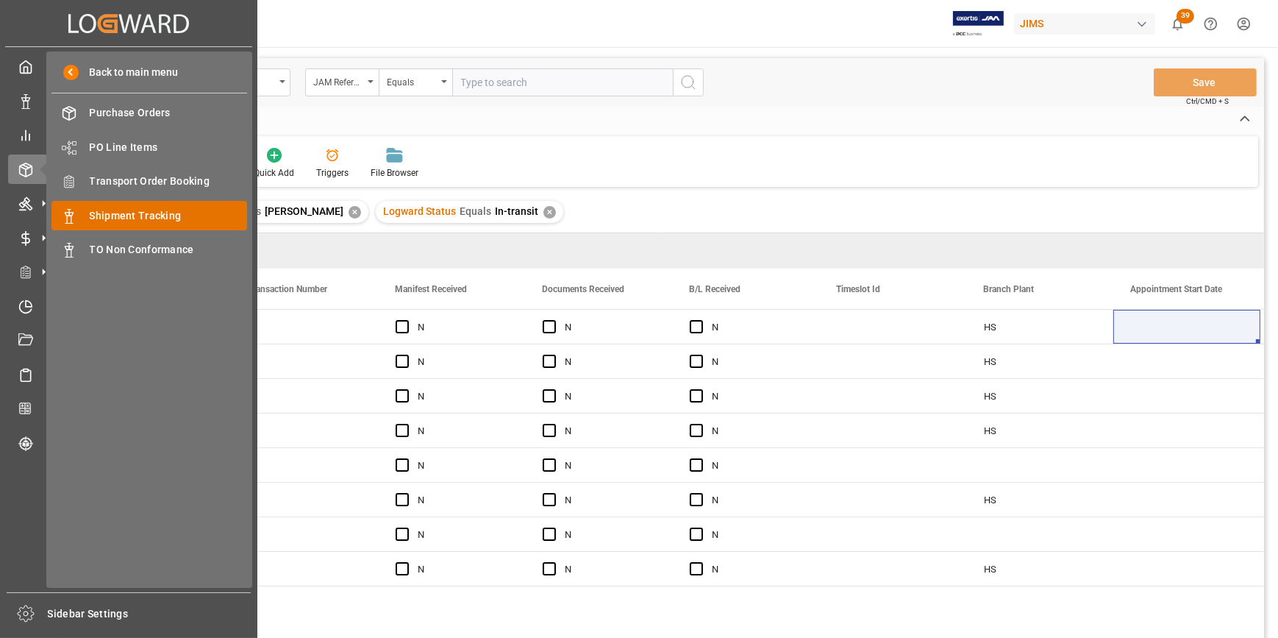
click at [163, 221] on span "Shipment Tracking" at bounding box center [169, 215] width 158 height 15
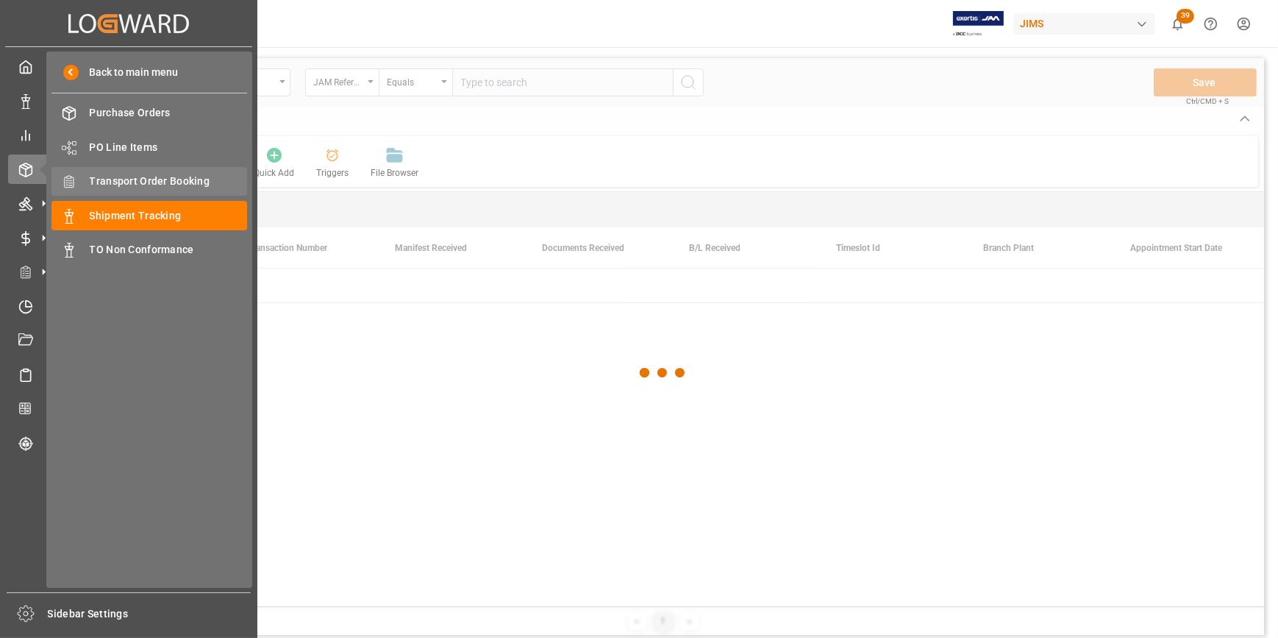
click at [160, 187] on span "Transport Order Booking" at bounding box center [169, 181] width 158 height 15
